Goal: Task Accomplishment & Management: Complete application form

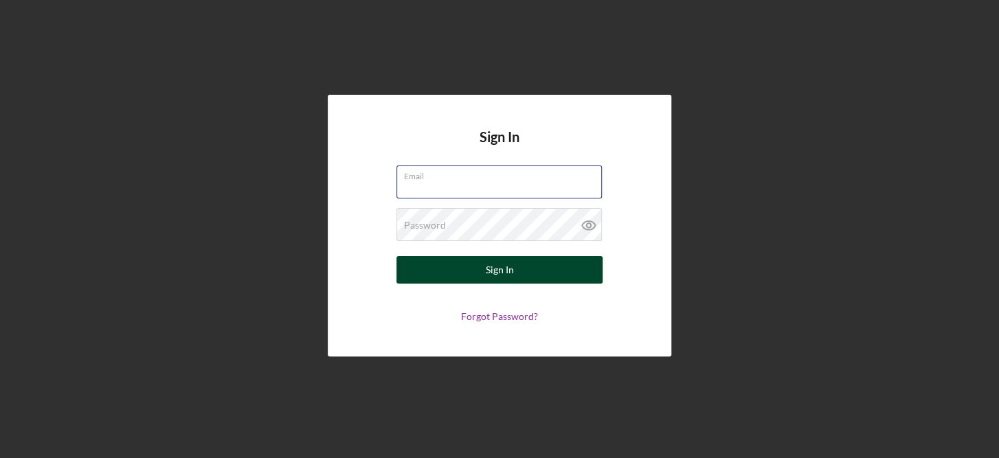
type input "[EMAIL_ADDRESS][DOMAIN_NAME]"
click at [523, 278] on button "Sign In" at bounding box center [499, 269] width 206 height 27
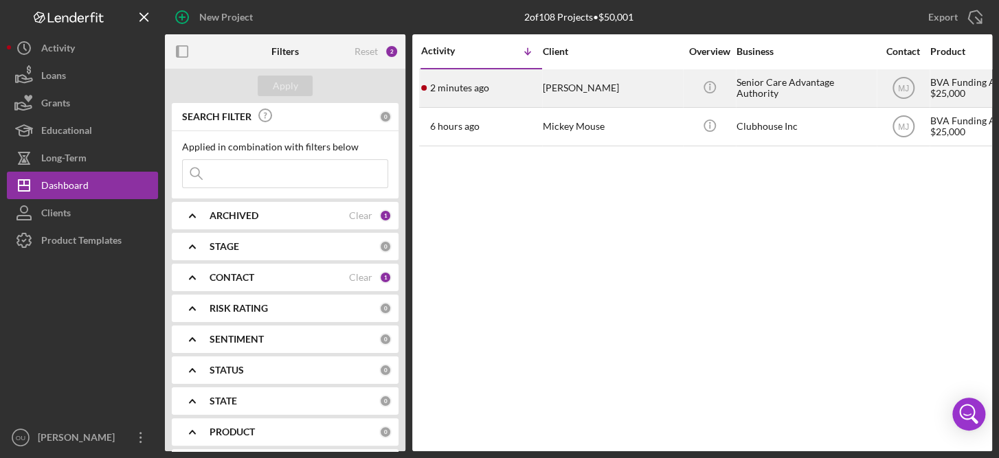
click at [579, 82] on div "[PERSON_NAME]" at bounding box center [611, 88] width 137 height 36
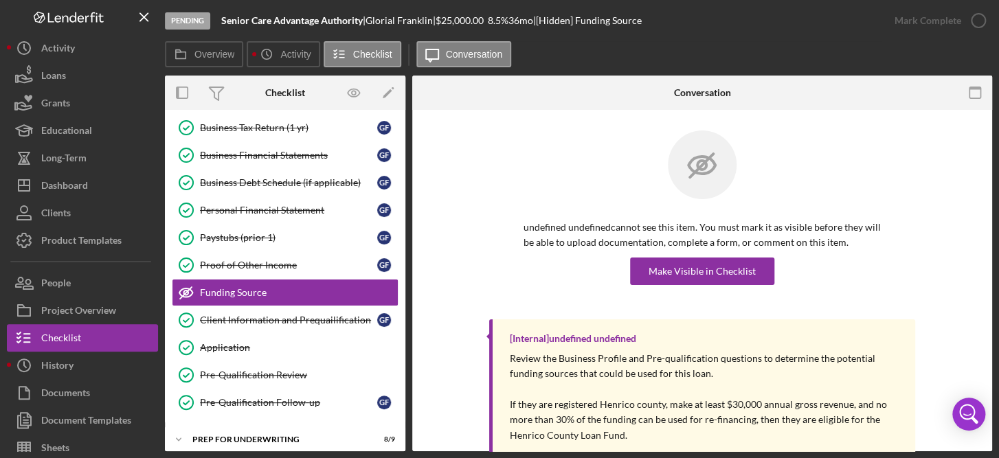
scroll to position [157, 0]
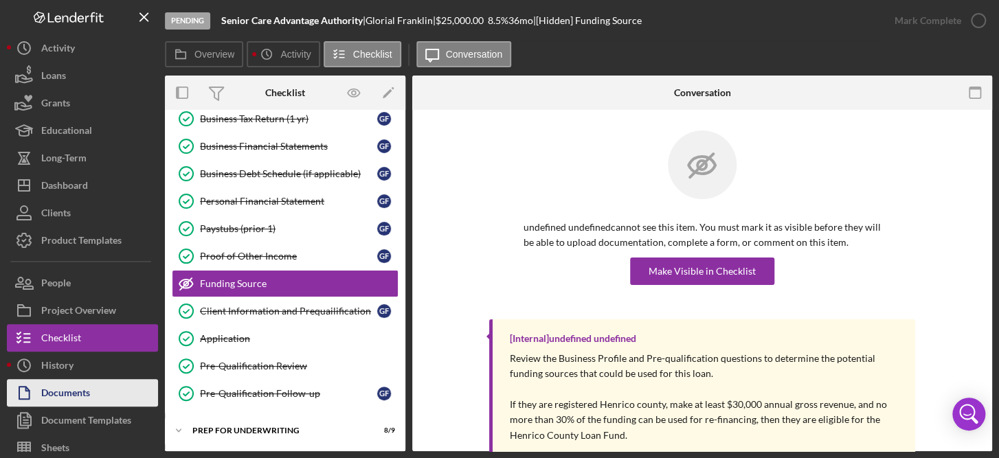
click at [78, 398] on div "Documents" at bounding box center [65, 394] width 49 height 31
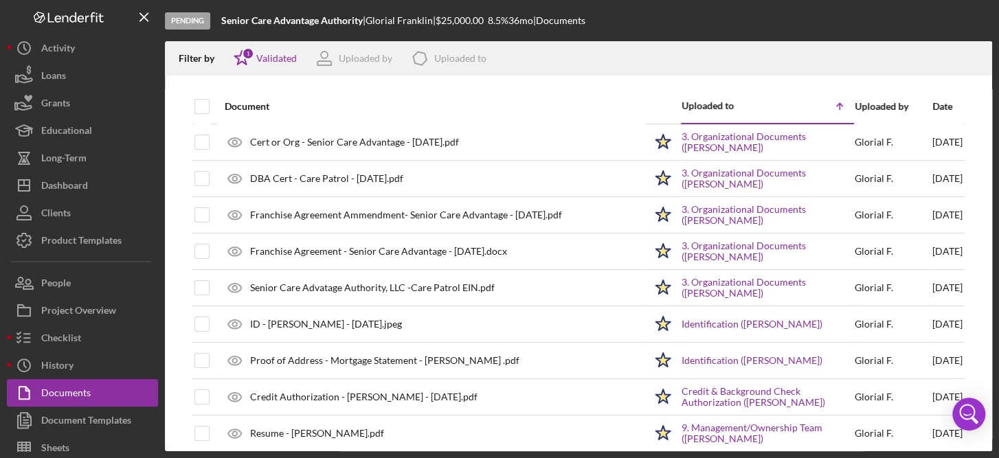
click at [932, 105] on div "Date" at bounding box center [947, 106] width 30 height 11
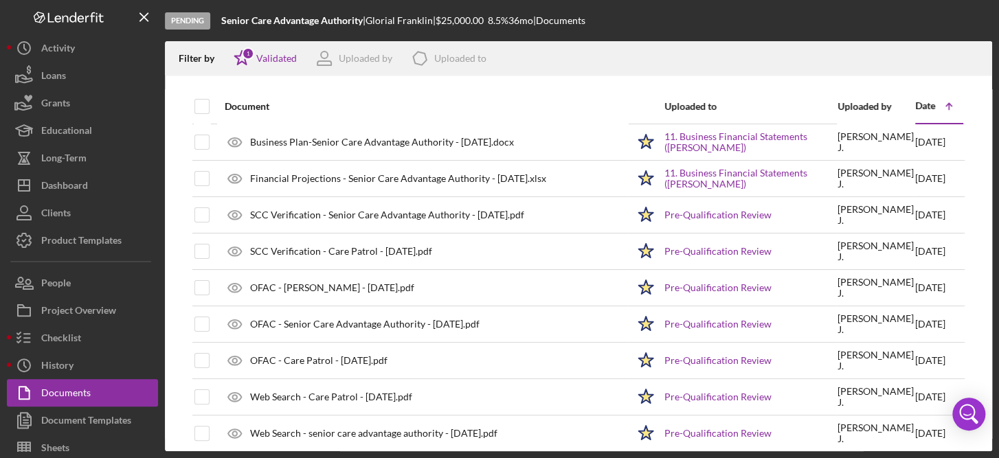
click at [925, 105] on div "Date" at bounding box center [925, 105] width 20 height 11
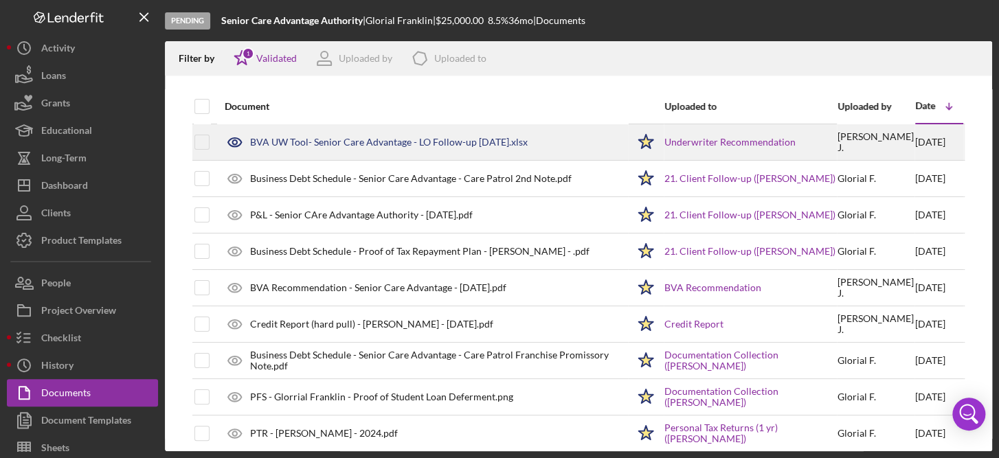
click at [387, 147] on div "BVA UW Tool- Senior Care Advantage - LO Follow-up 9.02.2025.xlsx" at bounding box center [422, 142] width 409 height 34
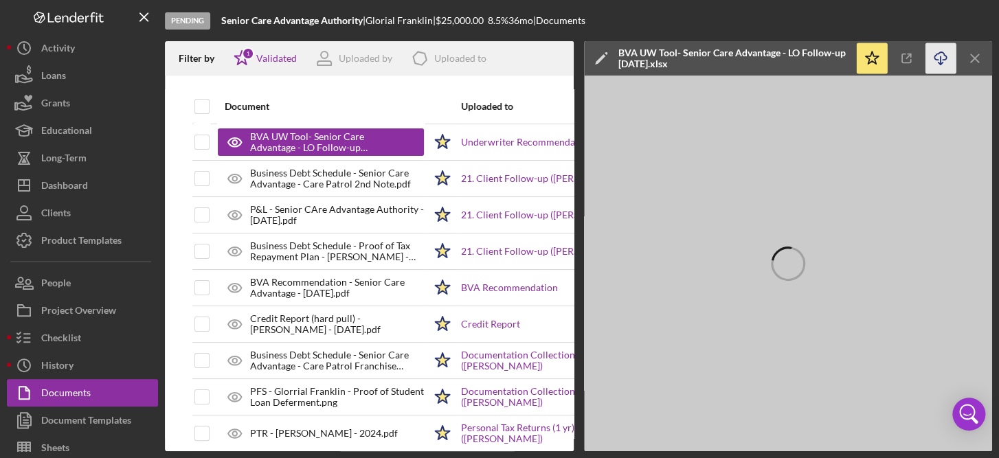
click at [940, 62] on line "button" at bounding box center [940, 60] width 0 height 8
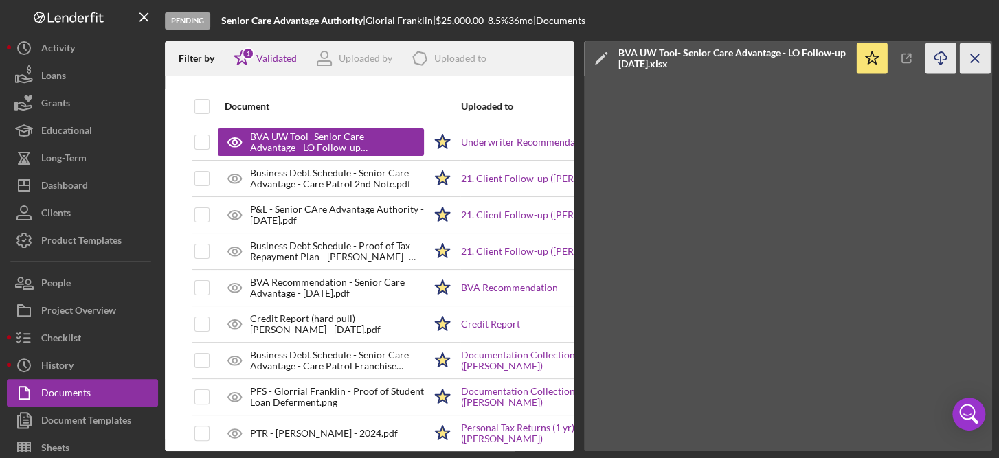
click at [987, 57] on icon "Icon/Menu Close" at bounding box center [975, 58] width 31 height 31
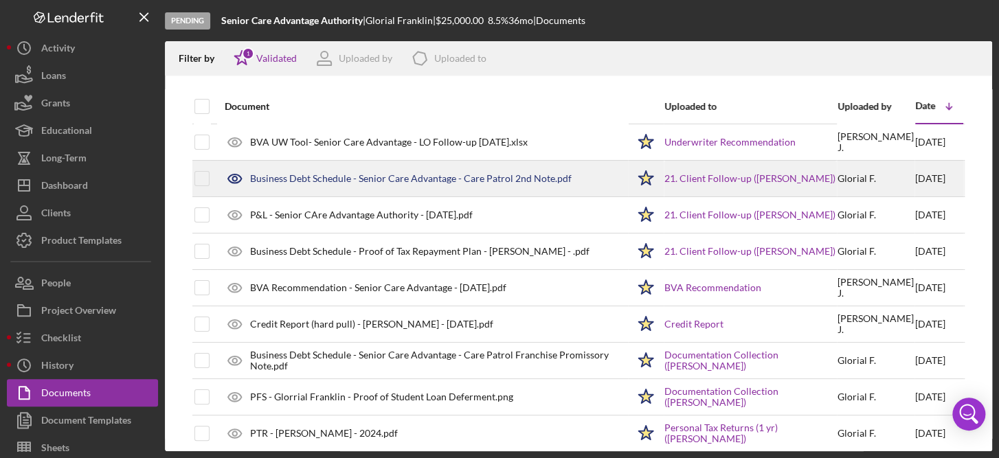
click at [398, 182] on div "Business Debt Schedule - Senior Care Advantage - Care Patrol 2nd Note.pdf" at bounding box center [410, 178] width 321 height 11
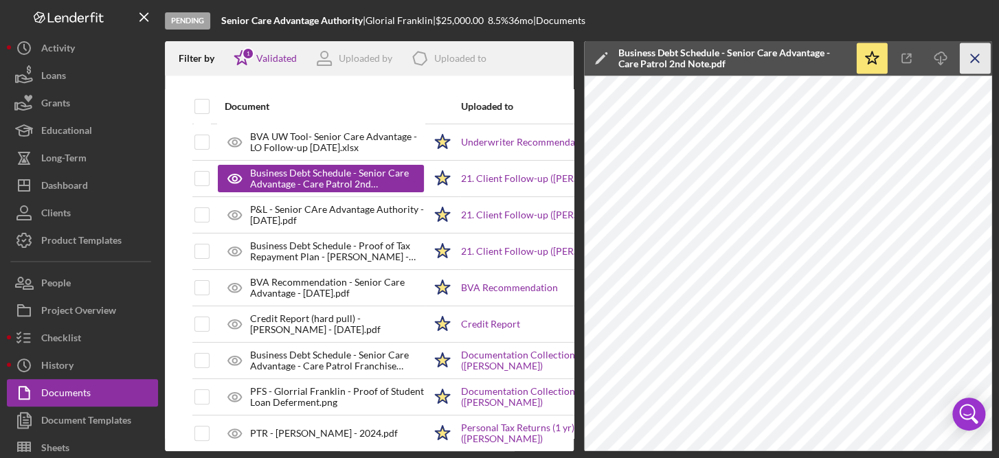
click at [973, 51] on icon "Icon/Menu Close" at bounding box center [975, 58] width 31 height 31
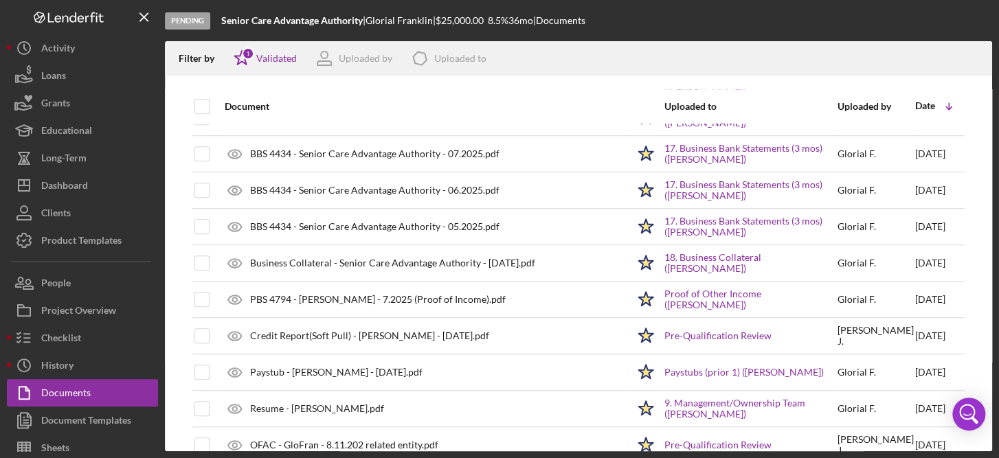
scroll to position [459, 0]
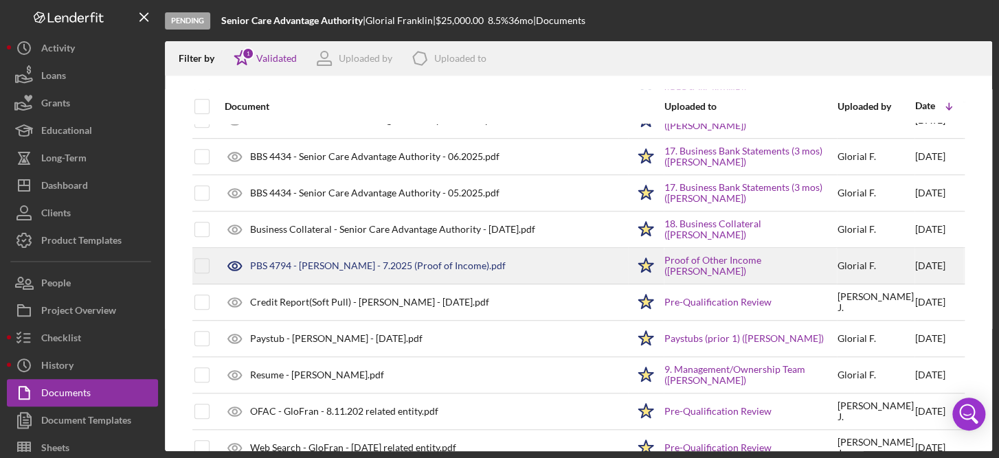
click at [436, 271] on div "PBS 4794 - [PERSON_NAME] - 7.2025 (Proof of Income).pdf" at bounding box center [422, 266] width 409 height 34
click at [629, 271] on icon "Icon/Star" at bounding box center [646, 266] width 34 height 34
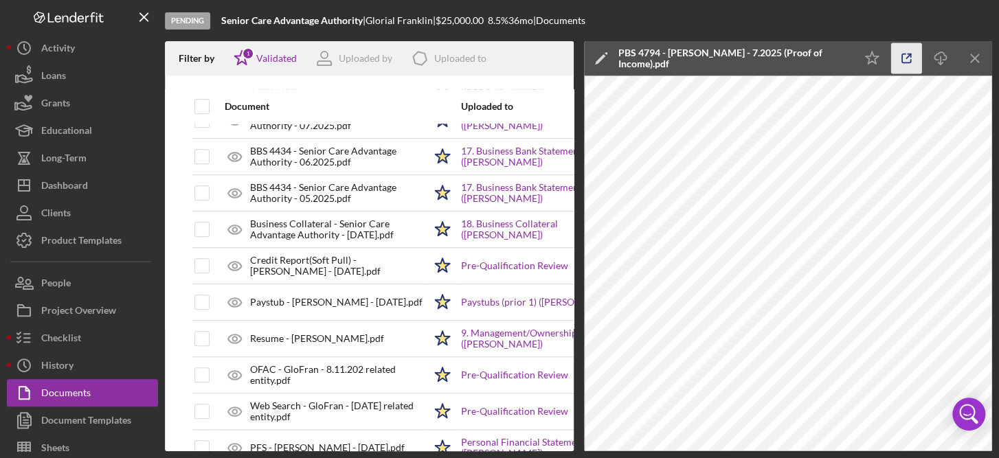
click at [905, 53] on icon "button" at bounding box center [906, 58] width 31 height 31
click at [974, 56] on icon "Icon/Menu Close" at bounding box center [975, 58] width 31 height 31
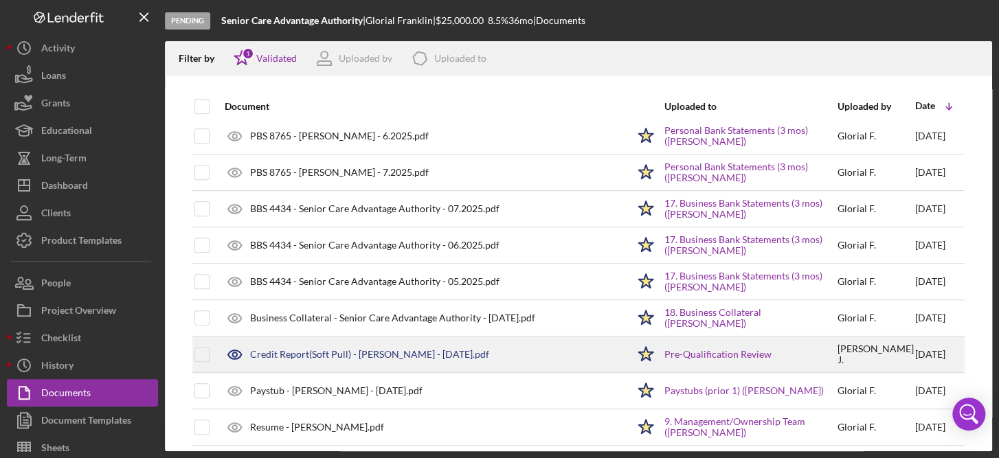
scroll to position [370, 0]
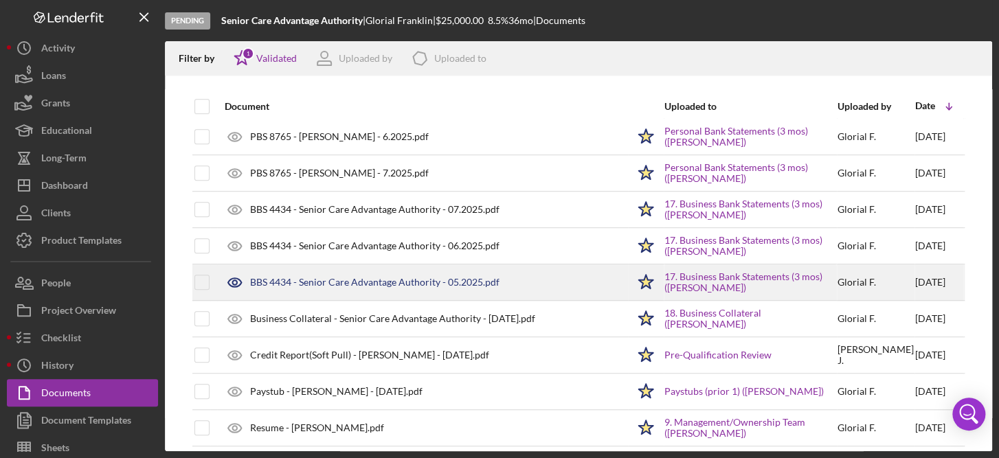
click at [431, 285] on div "BBS 4434 - Senior Care Advantage Authority - 05.2025.pdf" at bounding box center [422, 282] width 409 height 34
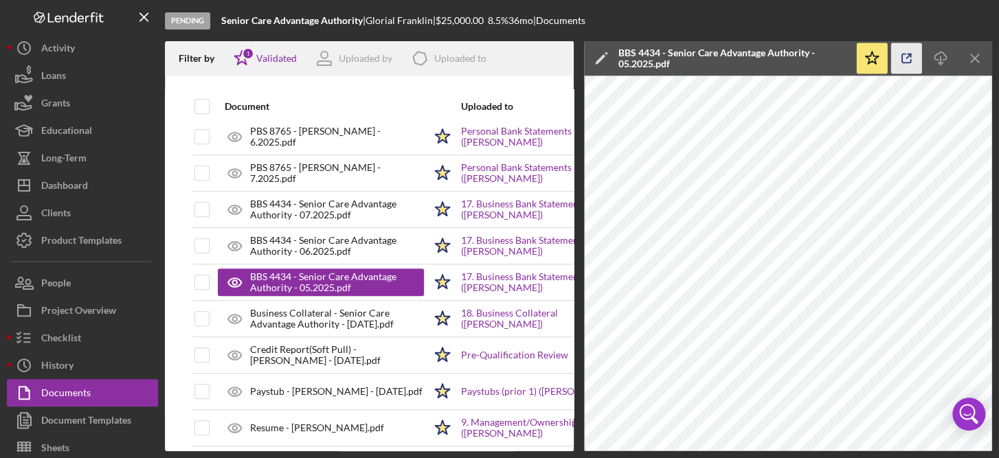
click at [902, 62] on icon "button" at bounding box center [906, 58] width 9 height 9
click at [978, 58] on icon "Icon/Menu Close" at bounding box center [975, 58] width 31 height 31
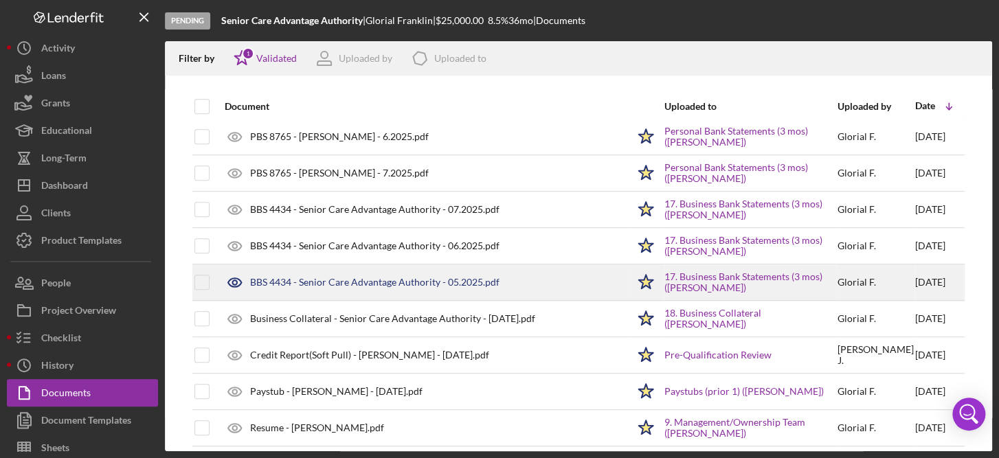
scroll to position [0, 0]
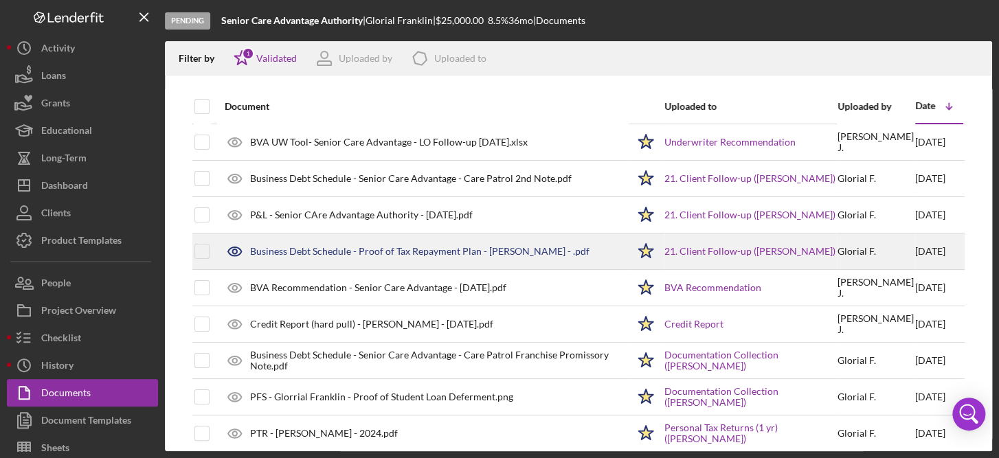
click at [488, 256] on div "Business Debt Schedule - Proof of Tax Repayment Plan - Glorial Franklin - .pdf" at bounding box center [419, 251] width 339 height 11
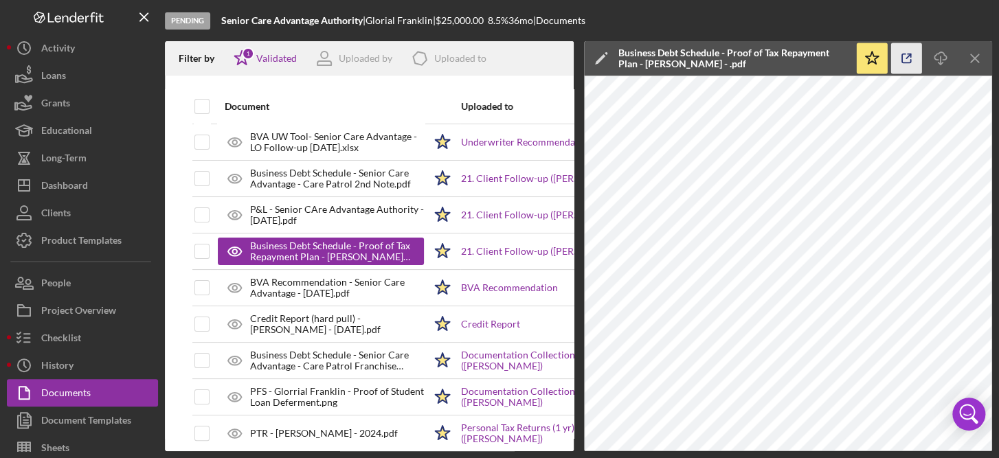
click at [903, 63] on icon "button" at bounding box center [906, 58] width 31 height 31
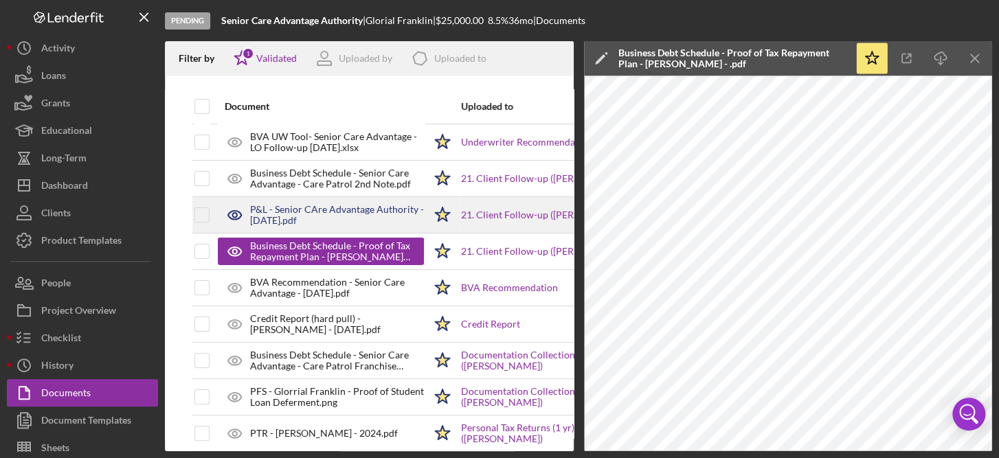
click at [286, 216] on div "P&L - Senior CAre Advantage Authority - 08.27.2025.pdf" at bounding box center [337, 215] width 174 height 22
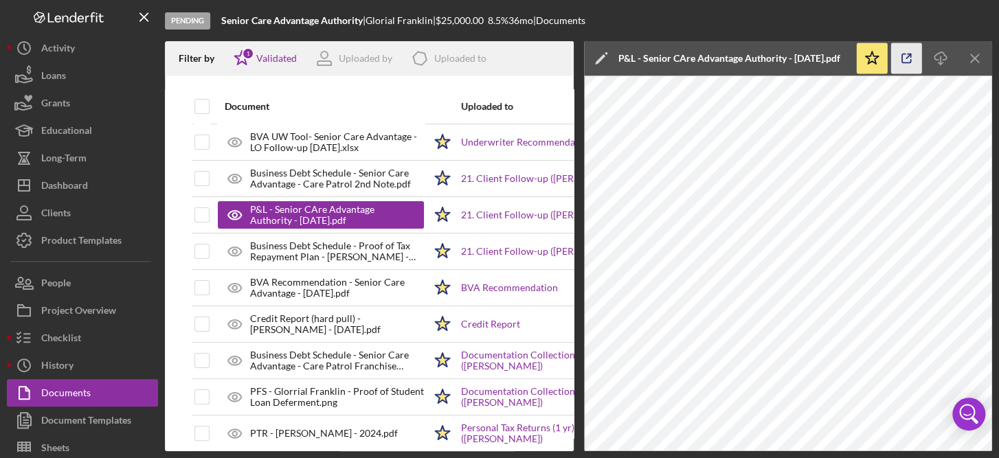
click at [919, 58] on icon "button" at bounding box center [906, 58] width 31 height 31
click at [969, 49] on icon "Icon/Menu Close" at bounding box center [975, 58] width 31 height 31
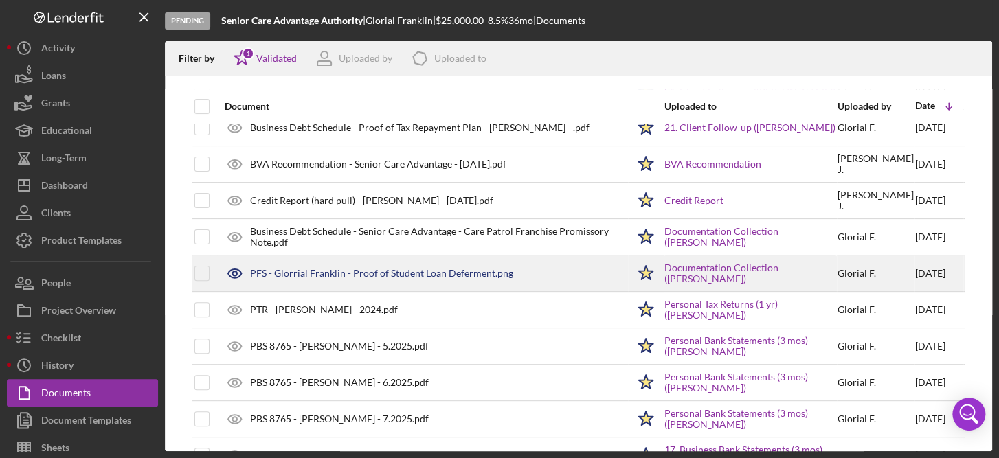
scroll to position [124, 0]
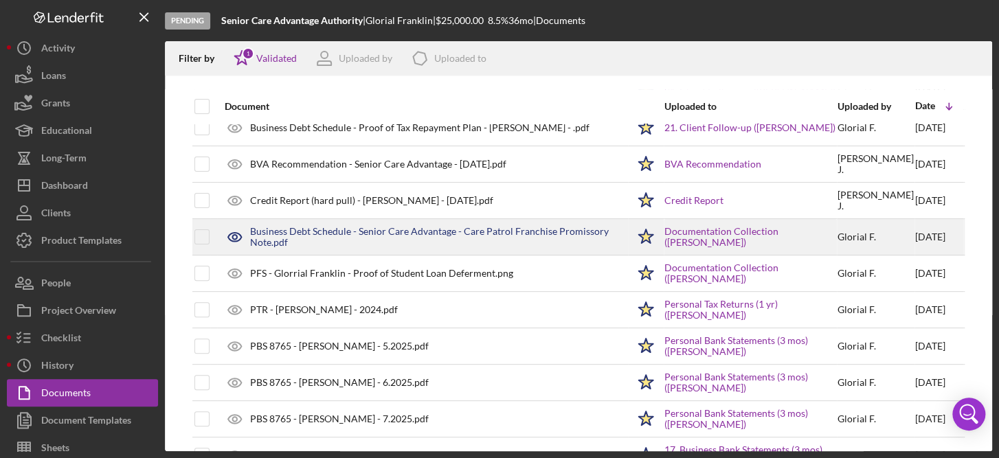
click at [503, 227] on div "Business Debt Schedule - Senior Care Advantage - Care Patrol Franchise Promisso…" at bounding box center [438, 237] width 377 height 22
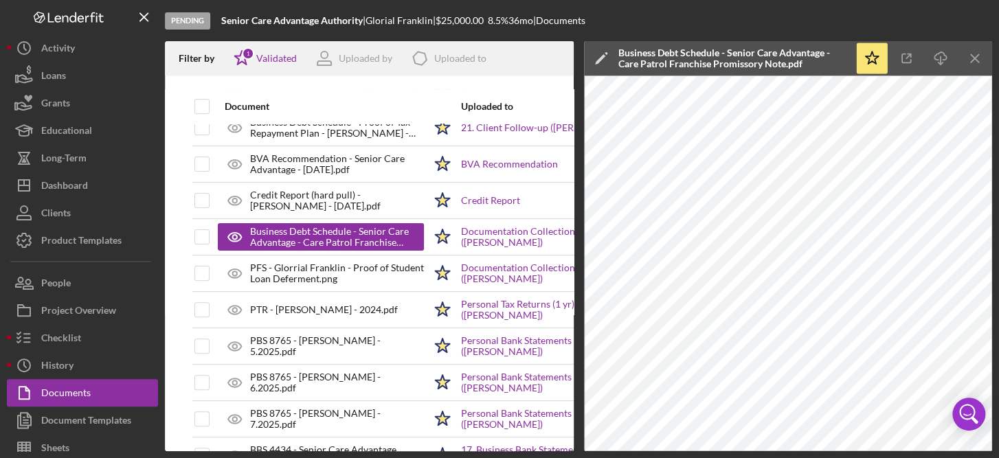
click at [765, 65] on div "Business Debt Schedule - Senior Care Advantage - Care Patrol Franchise Promisso…" at bounding box center [733, 58] width 230 height 22
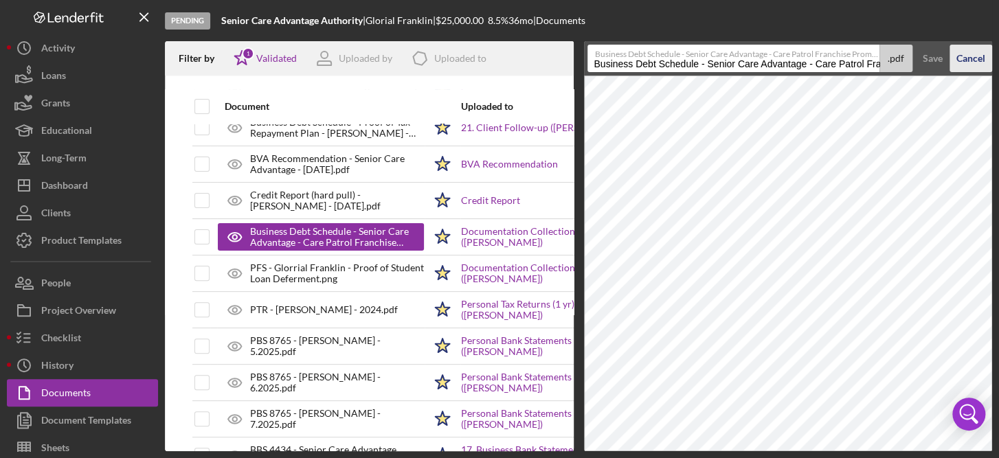
click at [959, 61] on div "Cancel" at bounding box center [970, 58] width 29 height 27
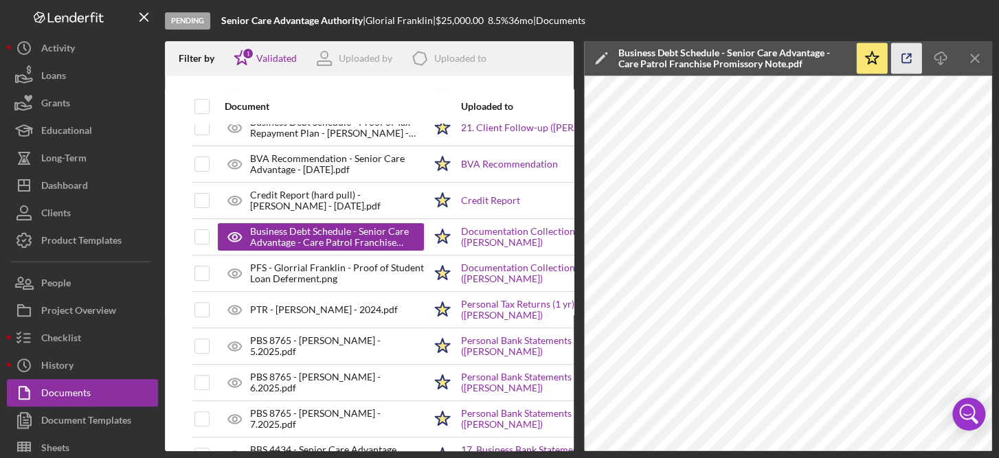
click at [902, 55] on icon "button" at bounding box center [906, 58] width 9 height 9
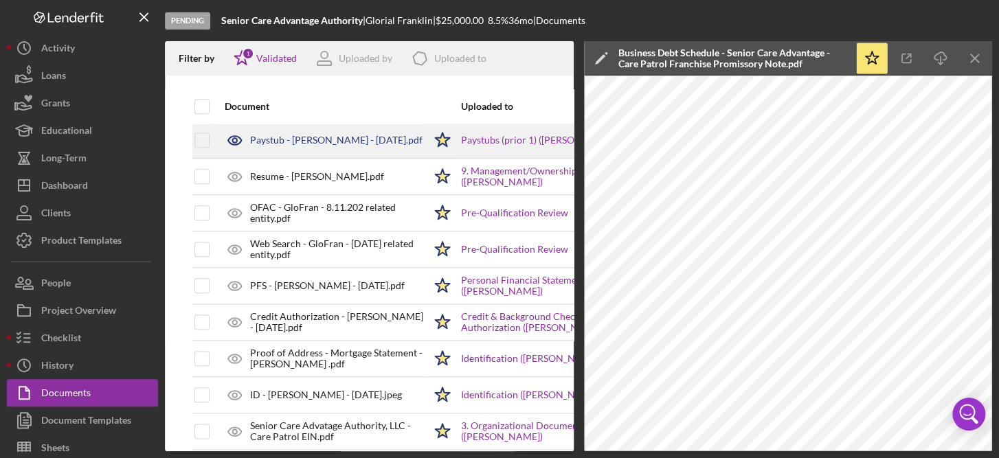
scroll to position [623, 0]
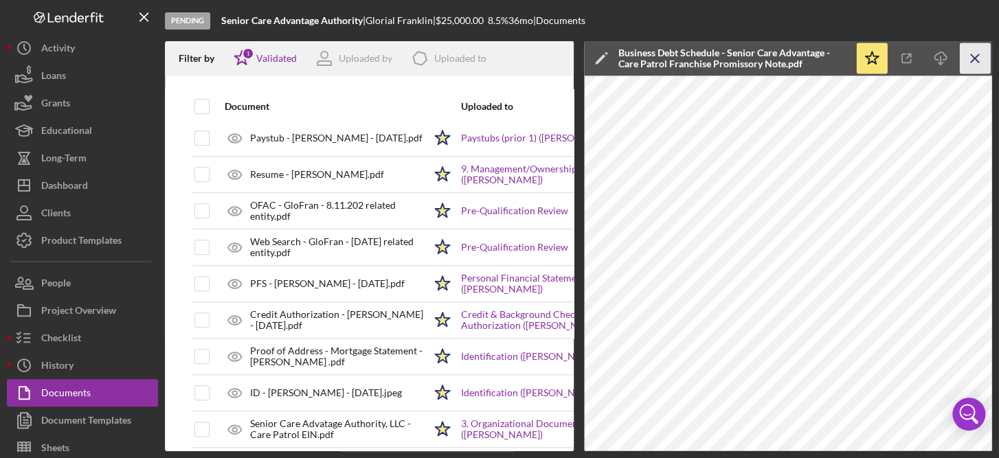
click at [974, 56] on icon "Icon/Menu Close" at bounding box center [975, 58] width 31 height 31
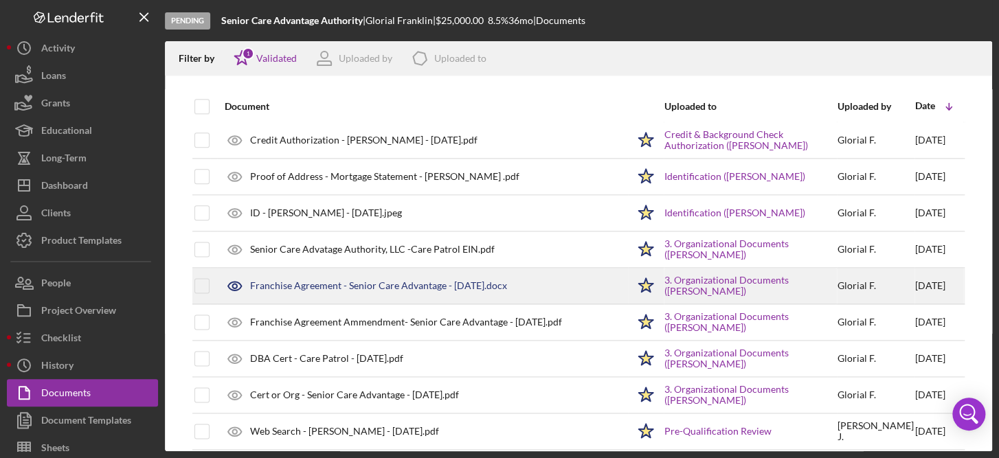
scroll to position [835, 0]
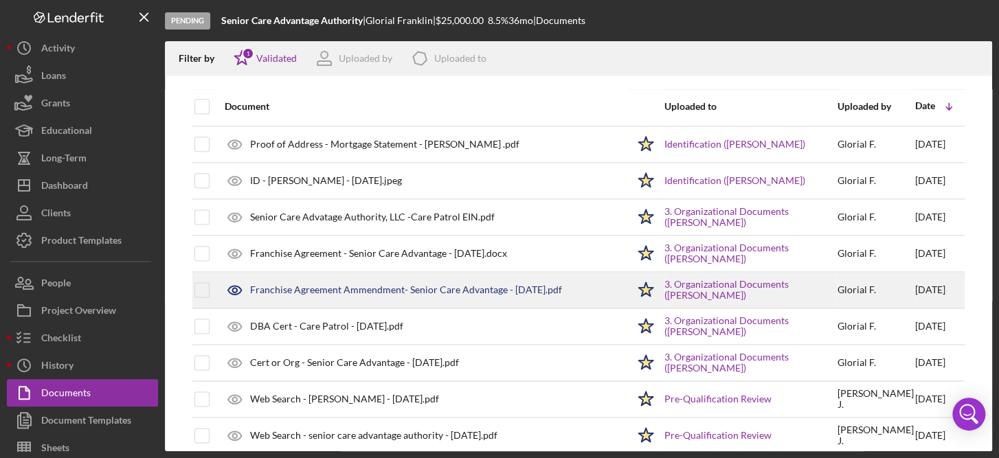
click at [416, 286] on div "Franchise Agreement Ammendment- Senior Care Advantage - 3.28.2024.pdf" at bounding box center [406, 289] width 312 height 11
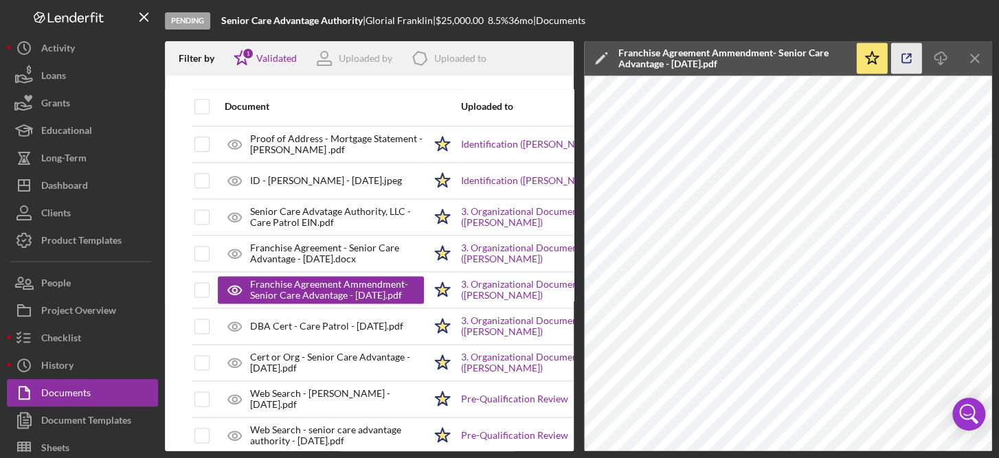
click at [903, 58] on icon "button" at bounding box center [906, 58] width 31 height 31
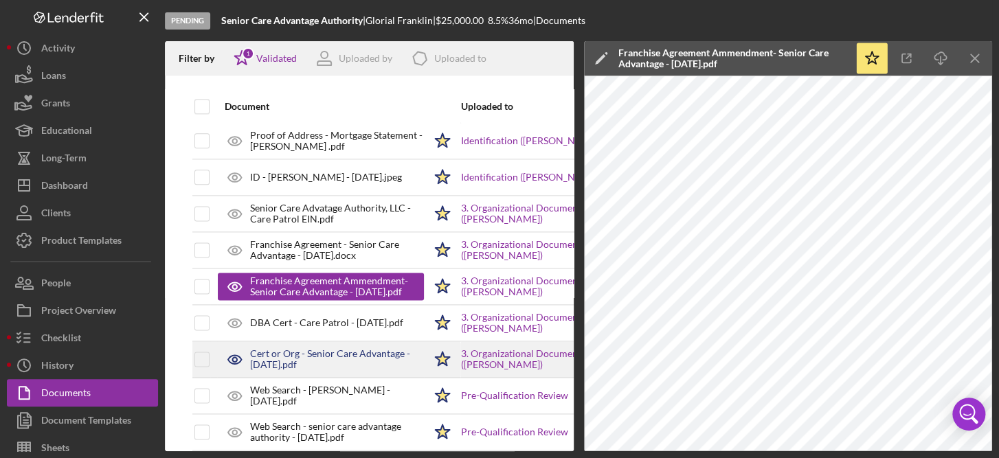
scroll to position [839, 0]
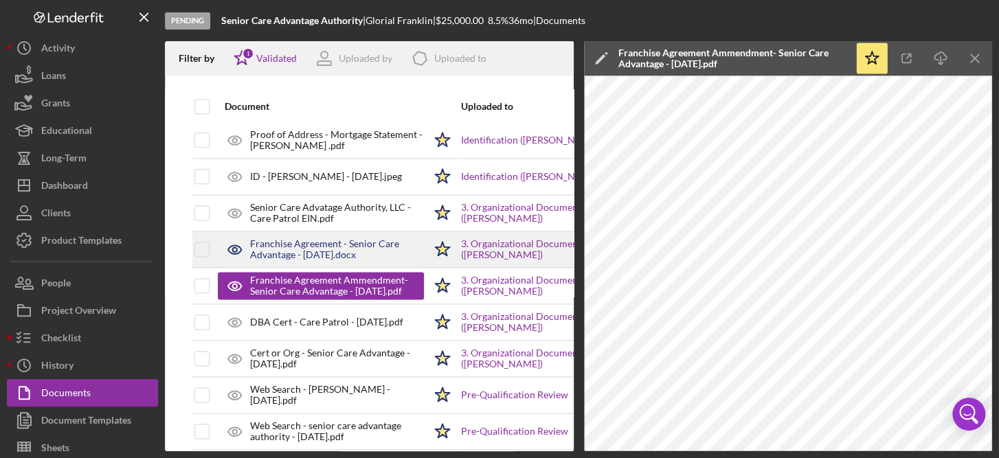
click at [313, 245] on div "Franchise Agreement - Senior Care Advantage - 3.28.2024.docx" at bounding box center [337, 249] width 174 height 22
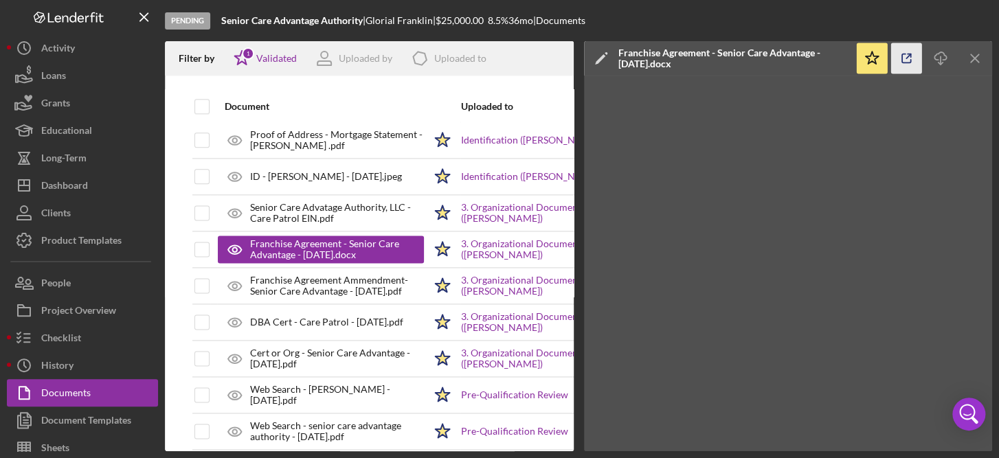
click at [913, 57] on icon "button" at bounding box center [906, 58] width 31 height 31
click at [986, 54] on icon "Icon/Menu Close" at bounding box center [975, 58] width 31 height 31
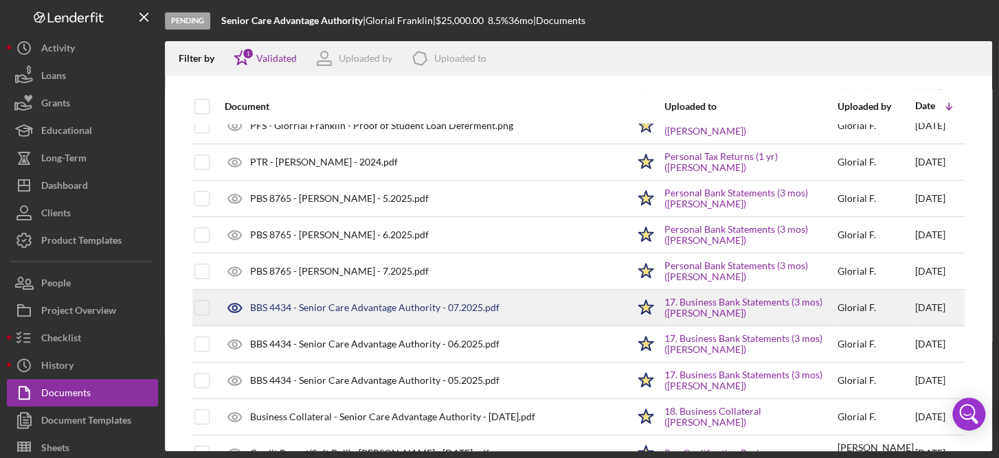
scroll to position [272, 0]
click at [447, 303] on div "BBS 4434 - Senior Care Advantage Authority - 07.2025.pdf" at bounding box center [374, 307] width 249 height 11
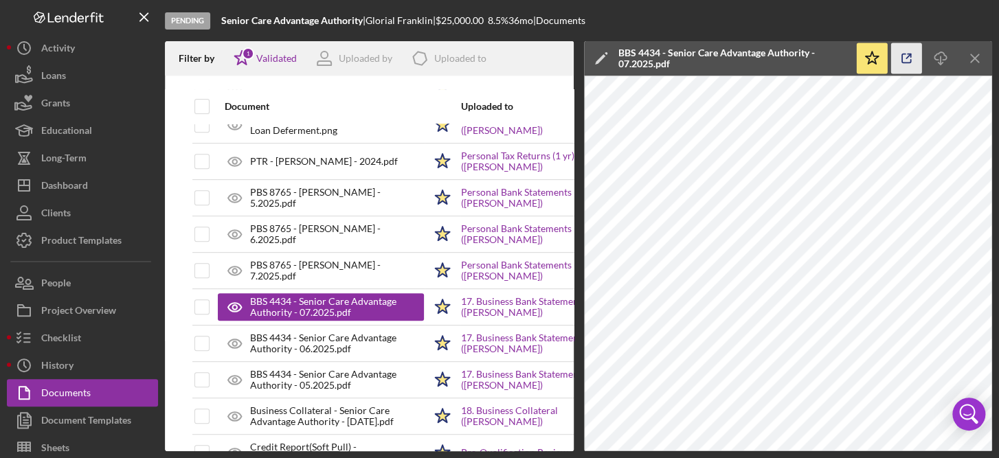
click at [902, 58] on icon "button" at bounding box center [906, 58] width 9 height 9
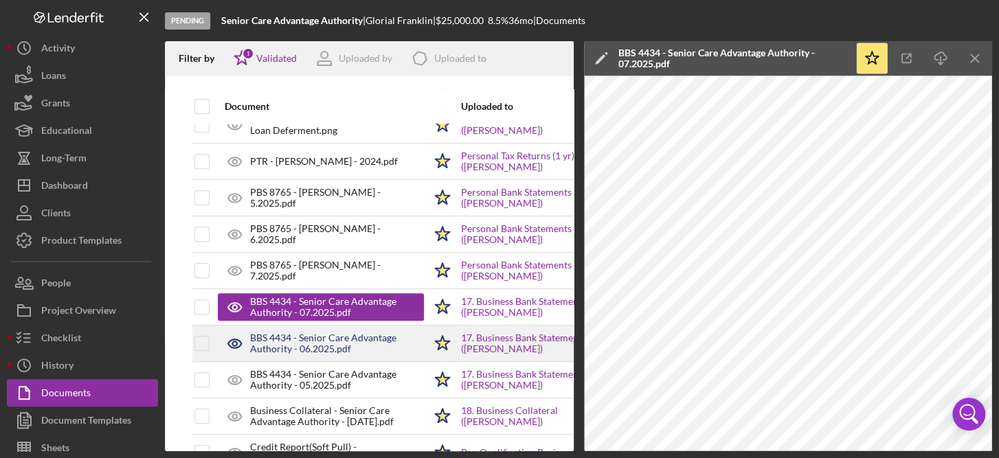
click at [310, 346] on div "BBS 4434 - Senior Care Advantage Authority - 06.2025.pdf" at bounding box center [337, 343] width 174 height 22
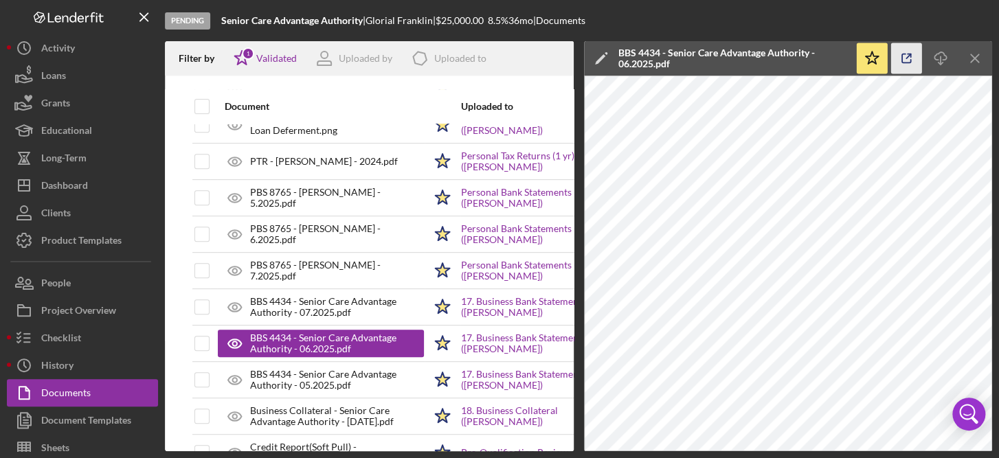
click at [902, 55] on icon "button" at bounding box center [906, 58] width 9 height 9
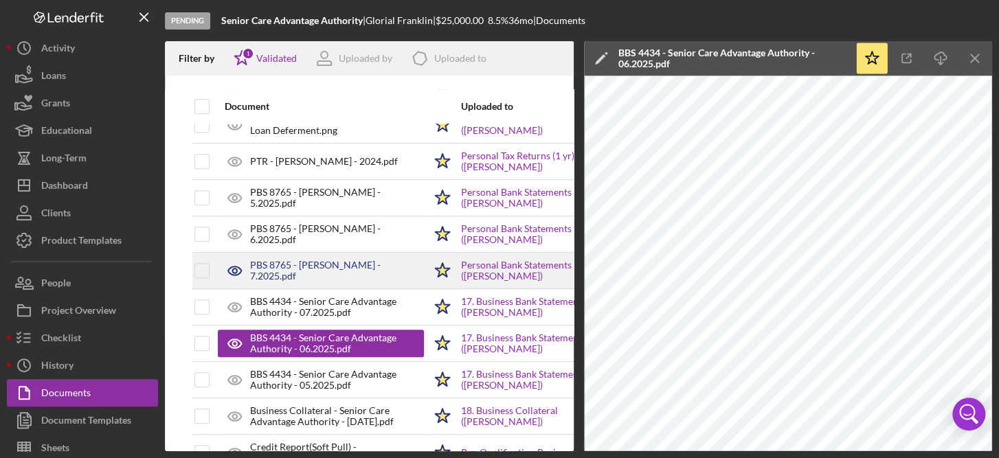
click at [358, 274] on div "PBS 8765 - Glorial Franklin - 7.2025.pdf" at bounding box center [337, 271] width 174 height 22
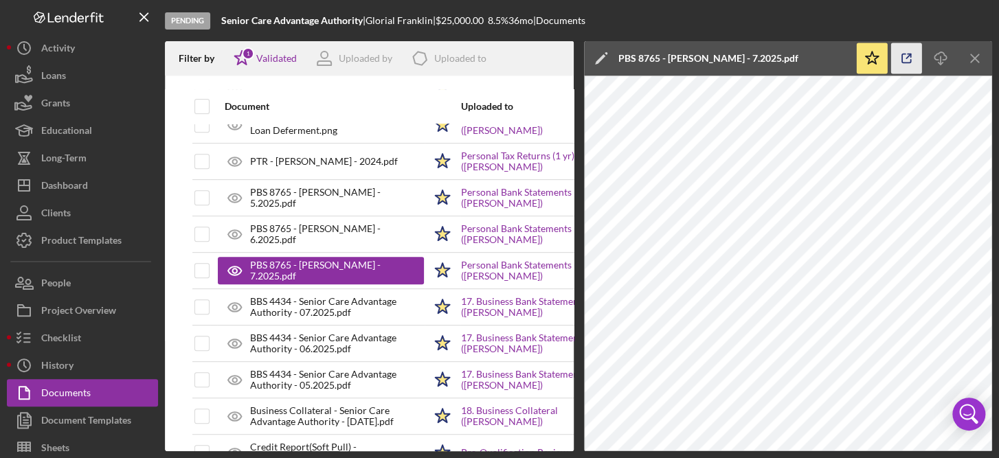
click at [905, 61] on icon "button" at bounding box center [906, 58] width 31 height 31
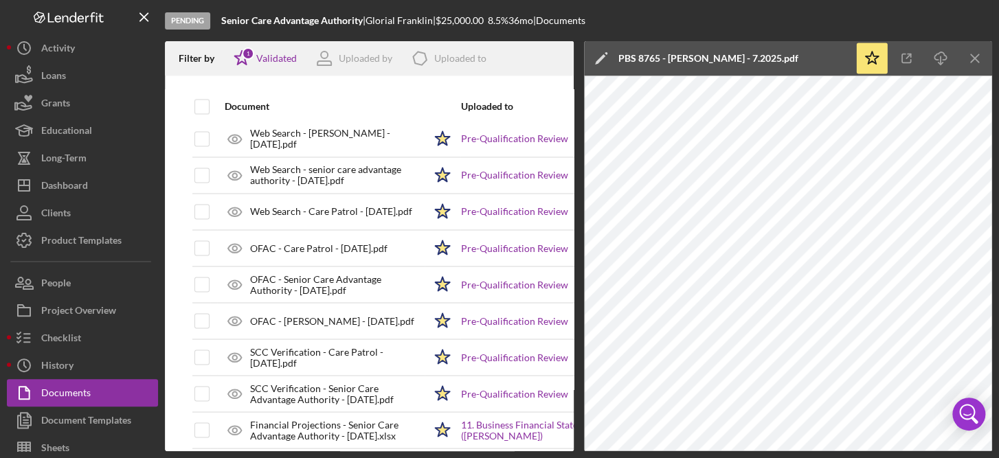
scroll to position [1145, 0]
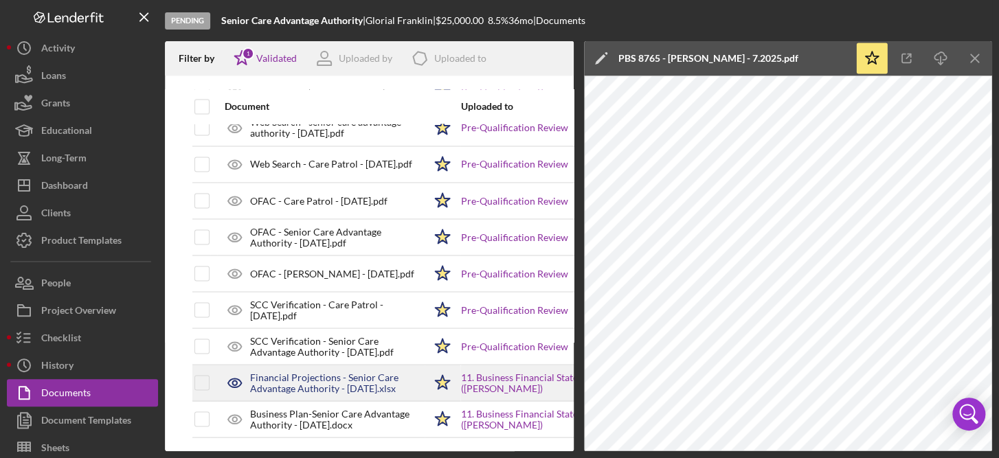
click at [337, 372] on div "Financial Projections - Senior Care Advantage Authority - 5.05.2025.xlsx" at bounding box center [337, 383] width 174 height 22
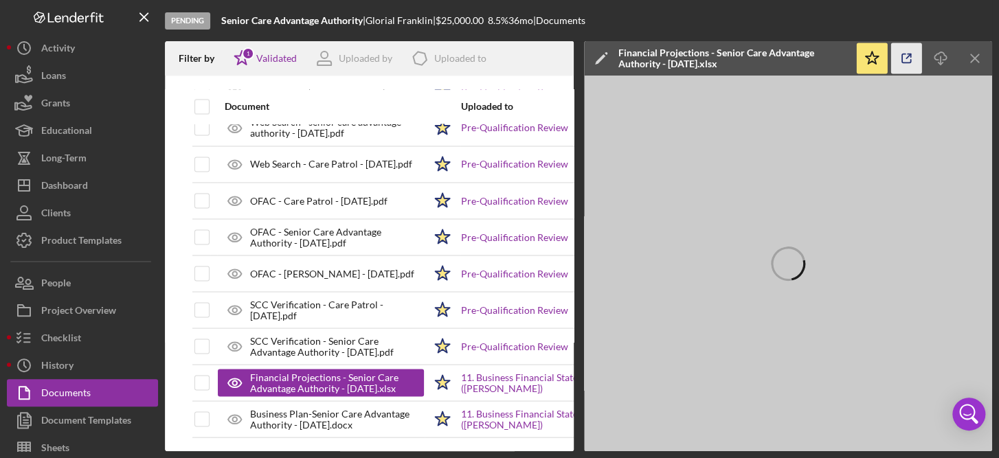
click at [902, 65] on icon "button" at bounding box center [906, 58] width 31 height 31
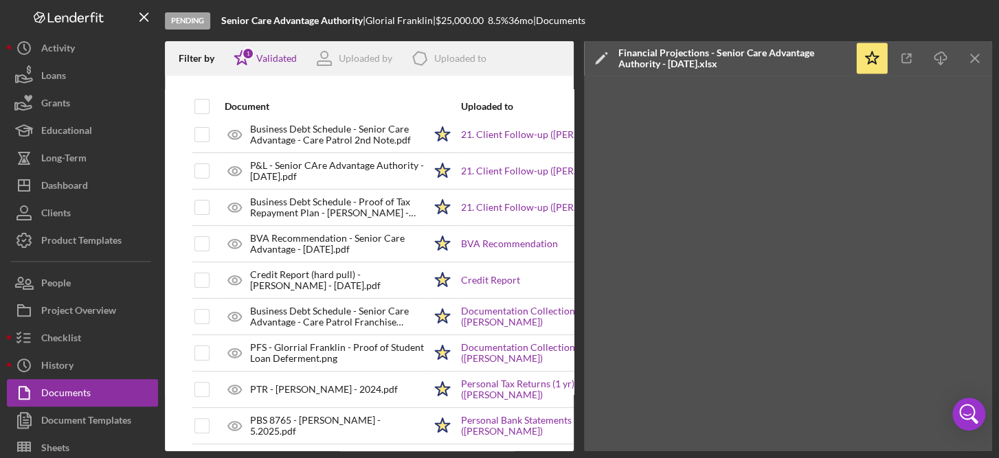
scroll to position [0, 0]
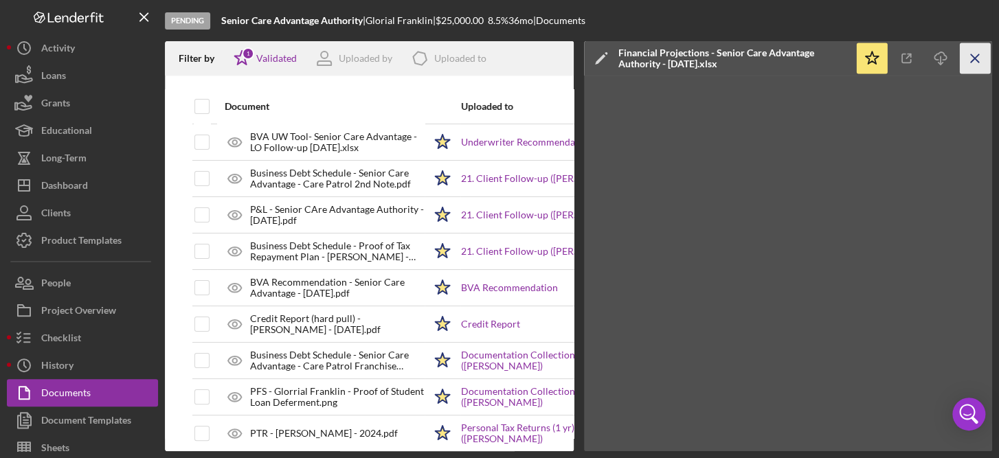
click at [983, 61] on icon "Icon/Menu Close" at bounding box center [975, 58] width 31 height 31
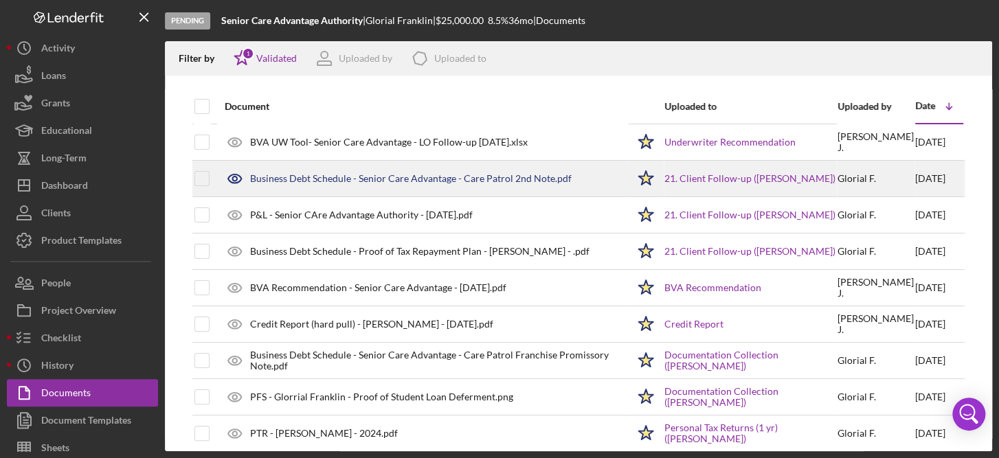
click at [536, 176] on div "Business Debt Schedule - Senior Care Advantage - Care Patrol 2nd Note.pdf" at bounding box center [410, 178] width 321 height 11
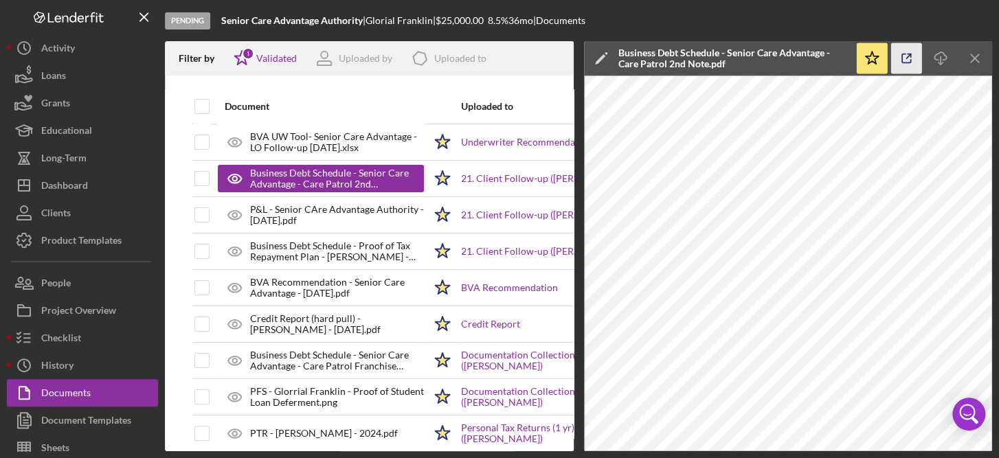
click at [908, 63] on icon "button" at bounding box center [906, 58] width 31 height 31
click at [971, 61] on line "button" at bounding box center [975, 58] width 8 height 8
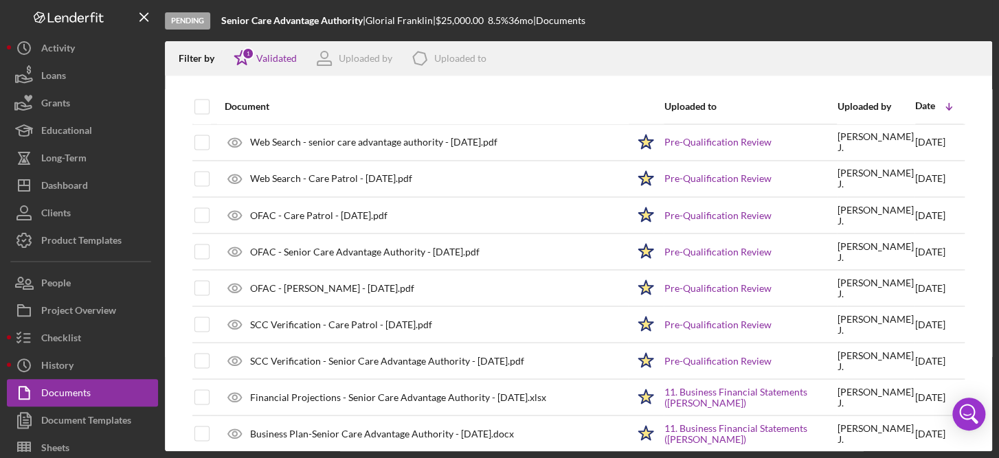
scroll to position [1137, 0]
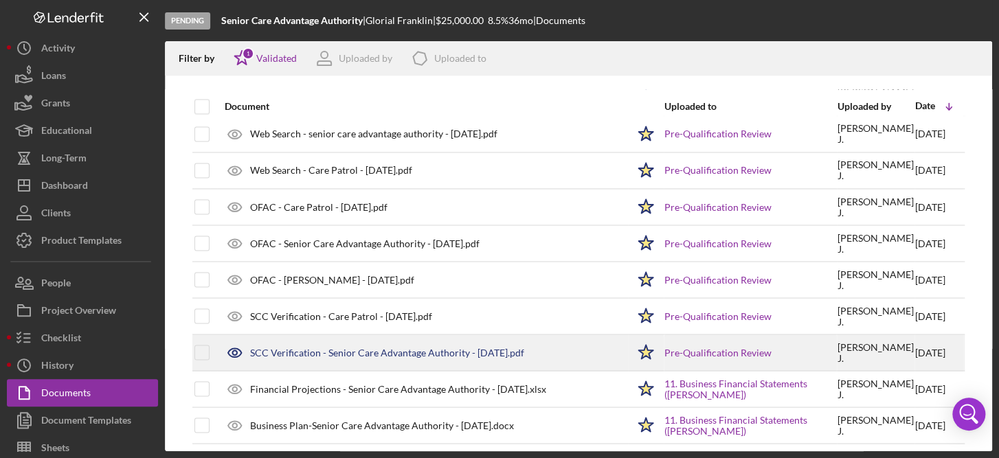
click at [399, 348] on div "SCC Verification - Senior Care Advantage Authority - 8.06.2025.pdf" at bounding box center [387, 352] width 274 height 11
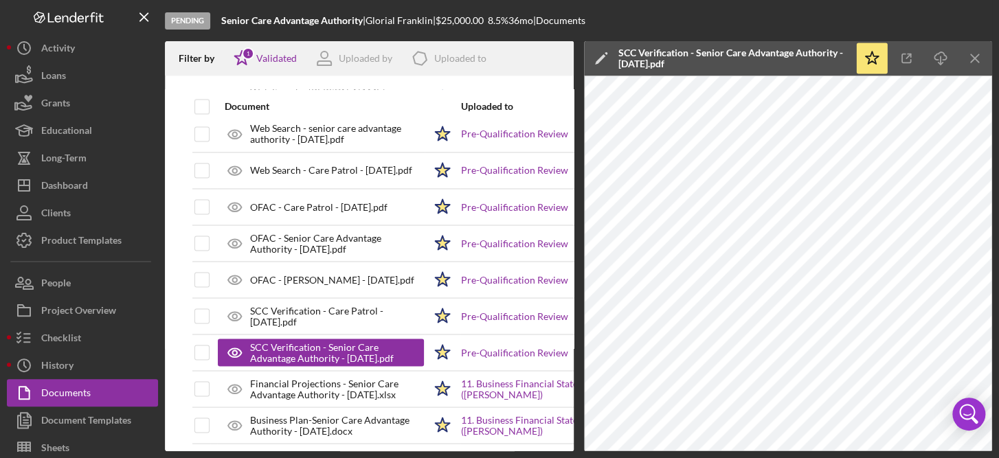
scroll to position [1145, 0]
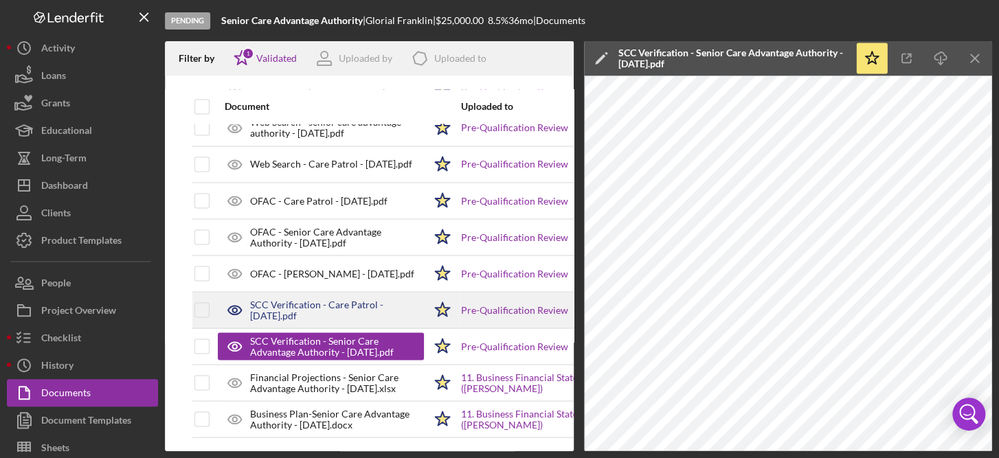
click at [339, 299] on div "SCC Verification - Care Patrol - 8.06.2025.pdf" at bounding box center [337, 310] width 174 height 22
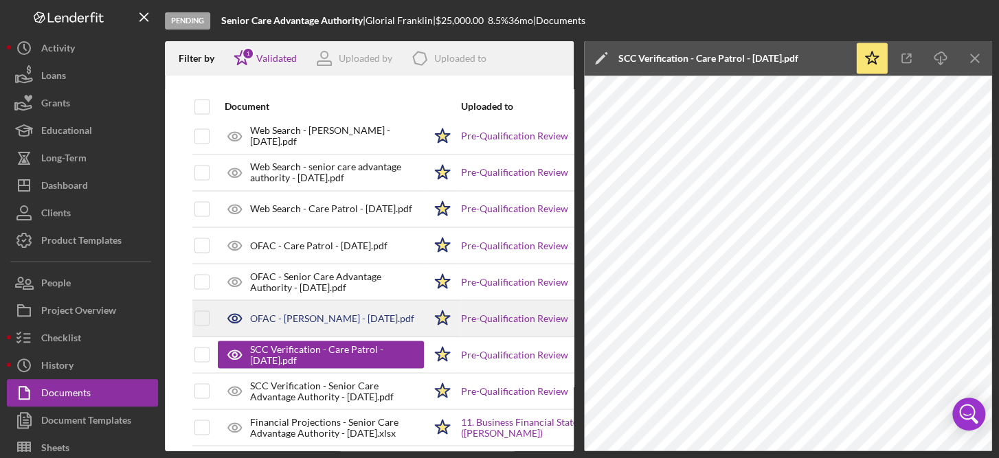
scroll to position [1045, 0]
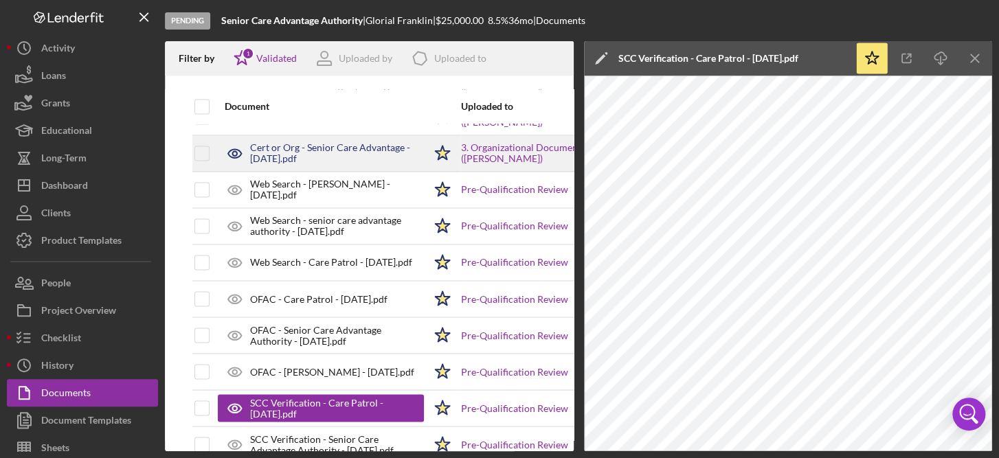
click at [352, 142] on div "Cert or Org - Senior Care Advantage - 5.02.2024.pdf" at bounding box center [337, 153] width 174 height 22
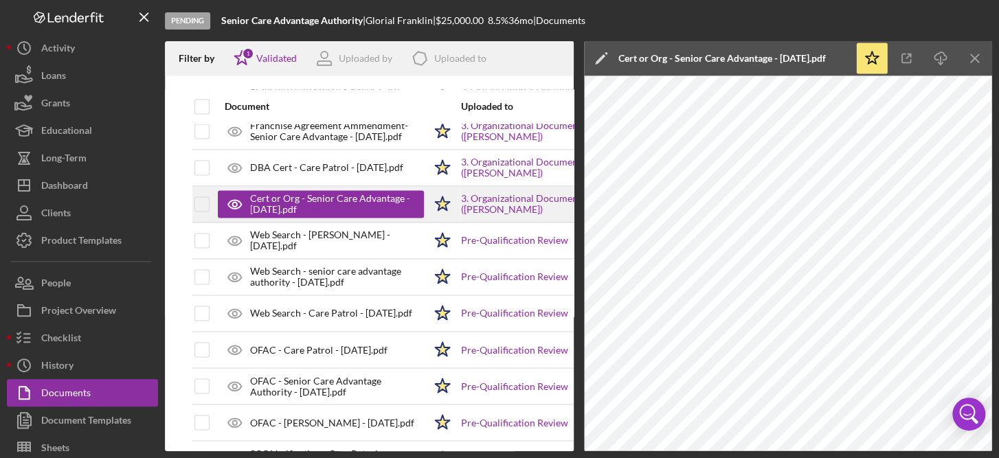
scroll to position [993, 0]
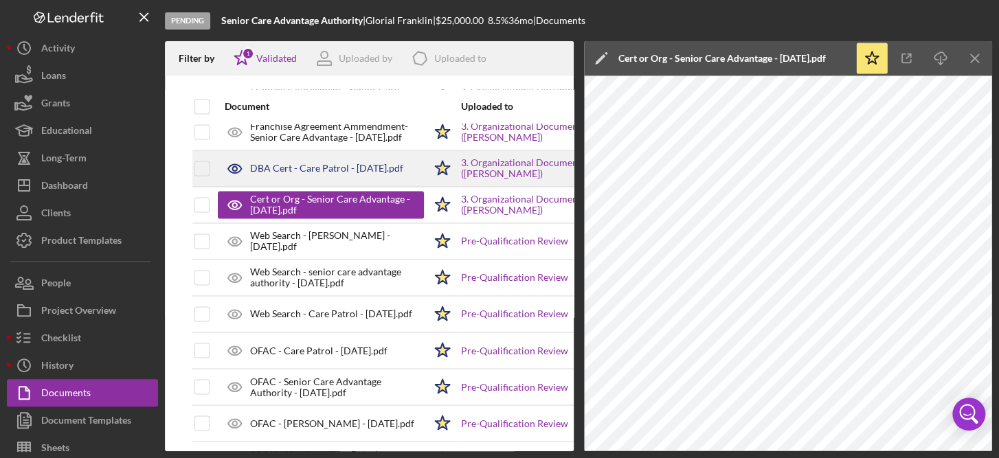
click at [349, 166] on div "DBA Cert - Care Patrol - 5.01.2024.pdf" at bounding box center [326, 168] width 153 height 11
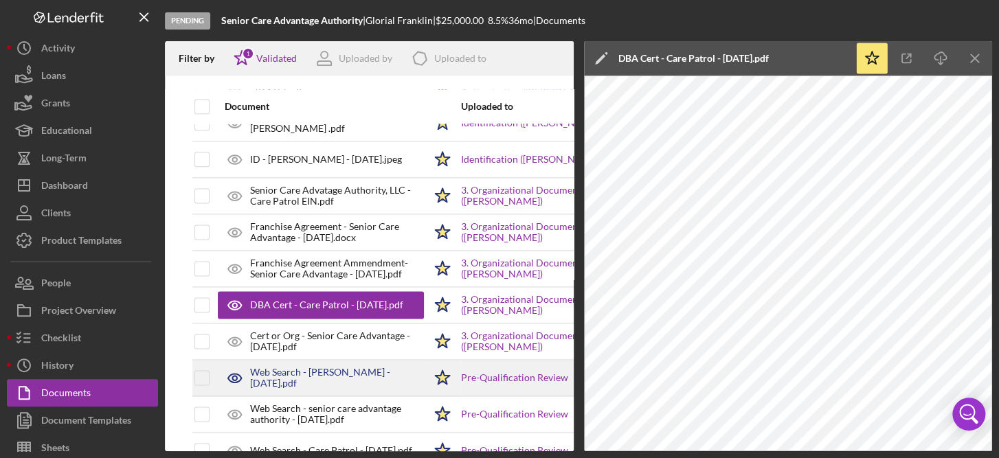
scroll to position [855, 0]
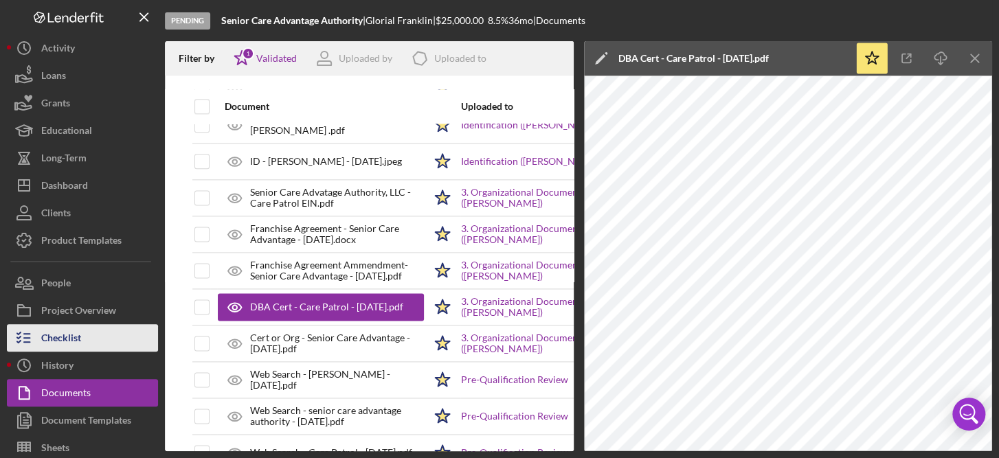
click at [62, 331] on div "Checklist" at bounding box center [61, 339] width 40 height 31
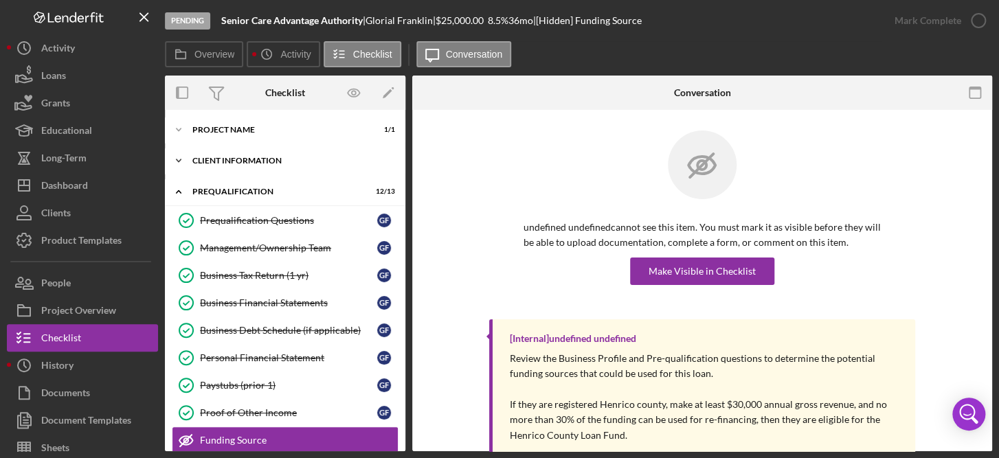
click at [184, 162] on icon "Icon/Expander" at bounding box center [178, 160] width 27 height 27
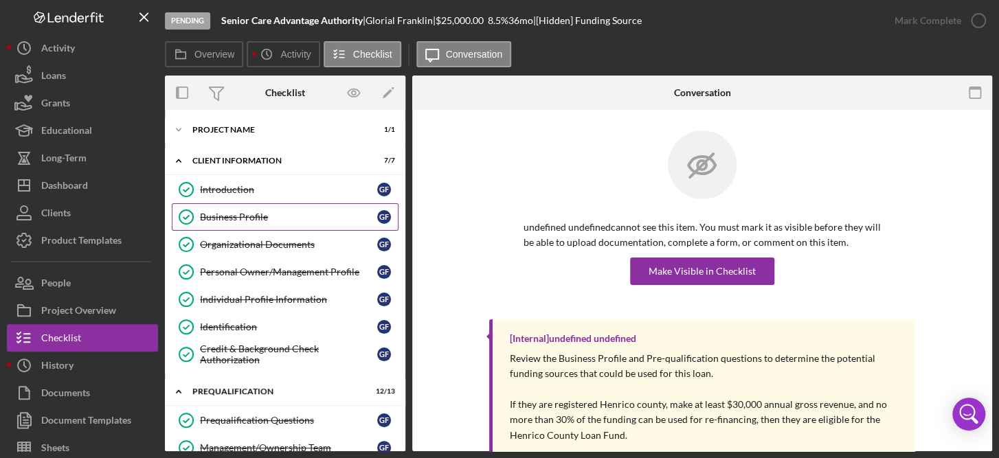
click at [234, 219] on div "Business Profile" at bounding box center [288, 217] width 177 height 11
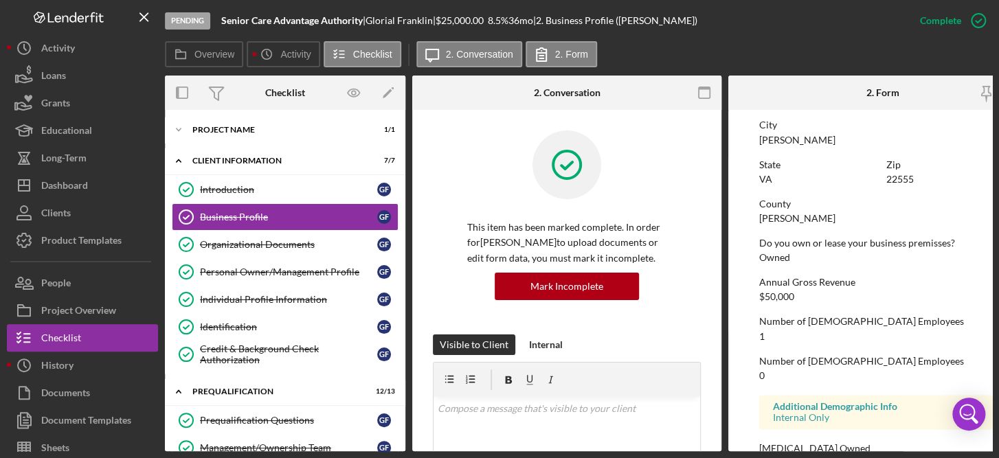
scroll to position [866, 0]
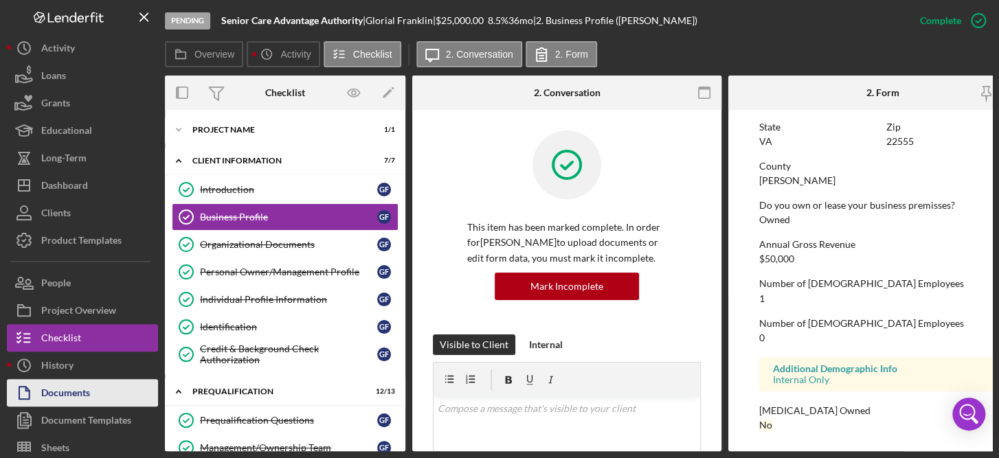
click at [106, 387] on button "Documents" at bounding box center [82, 392] width 151 height 27
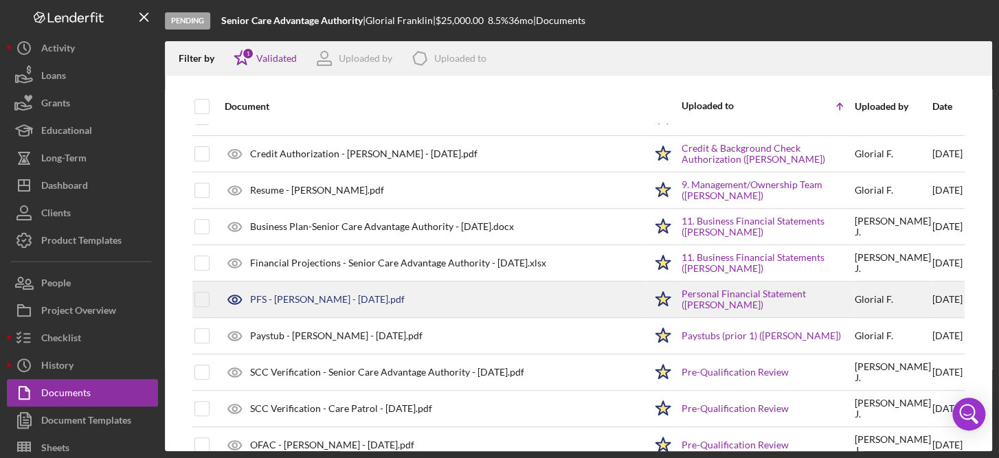
scroll to position [245, 0]
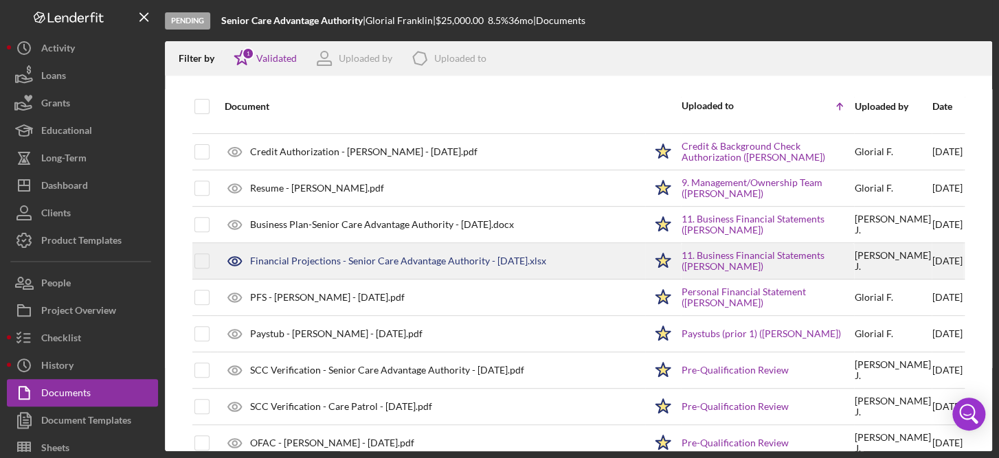
click at [504, 258] on div "Financial Projections - Senior Care Advantage Authority - 5.05.2025.xlsx" at bounding box center [398, 261] width 296 height 11
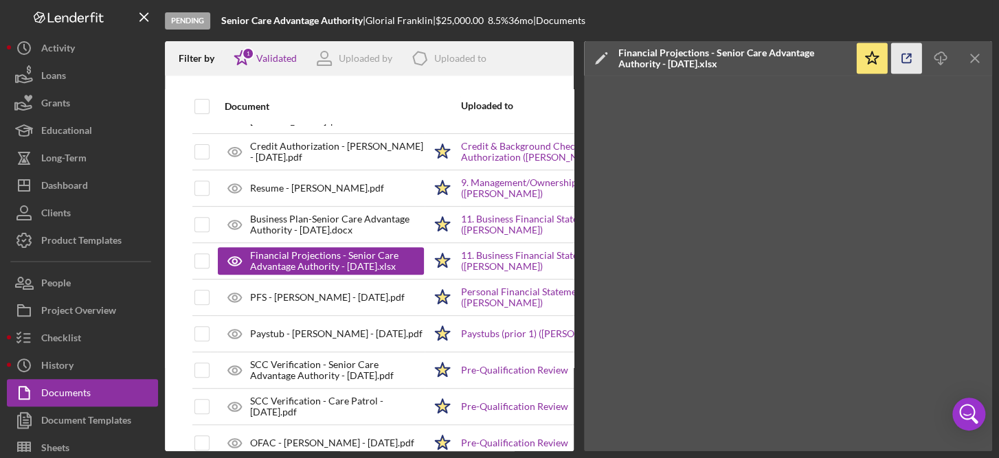
click at [905, 65] on icon "button" at bounding box center [906, 58] width 31 height 31
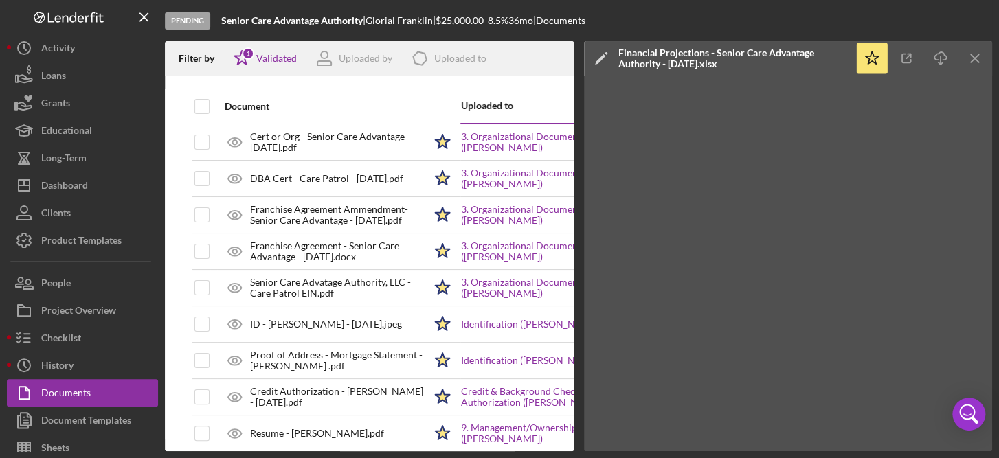
scroll to position [0, 0]
click at [963, 52] on icon "Icon/Menu Close" at bounding box center [975, 58] width 31 height 31
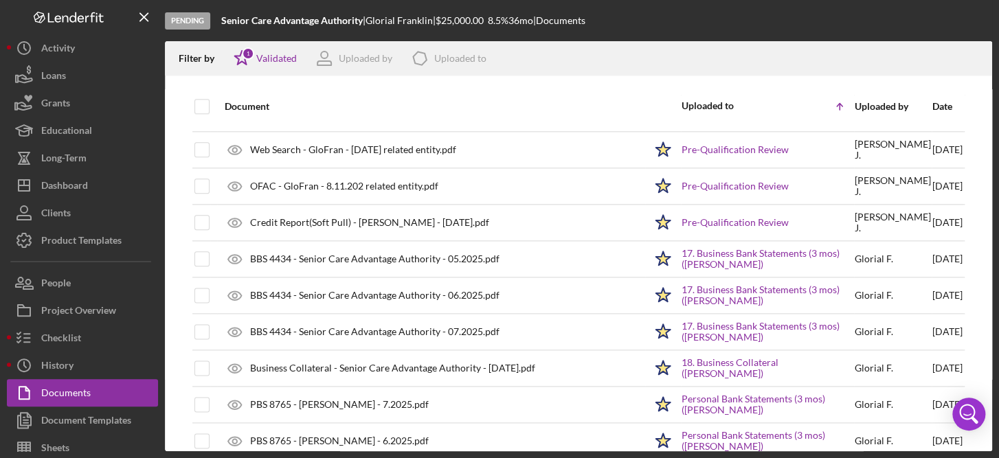
scroll to position [762, 0]
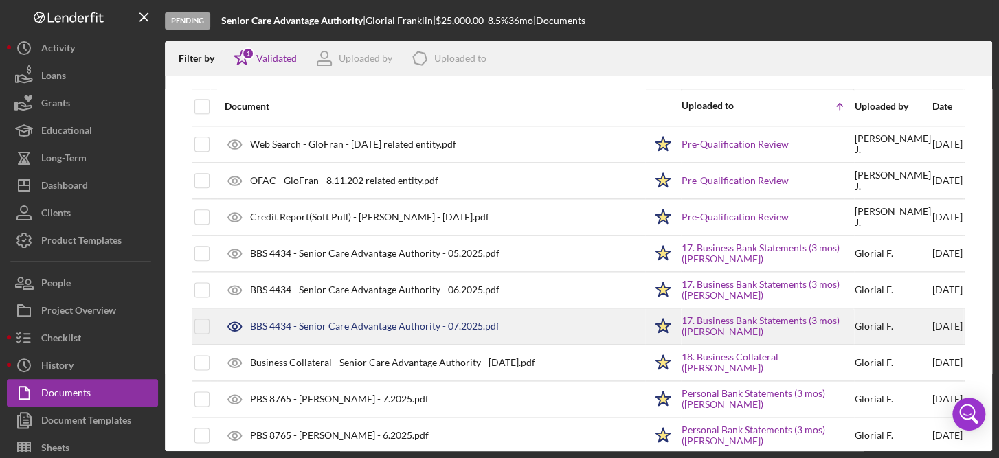
click at [447, 330] on div "BBS 4434 - Senior Care Advantage Authority - 07.2025.pdf" at bounding box center [431, 326] width 427 height 34
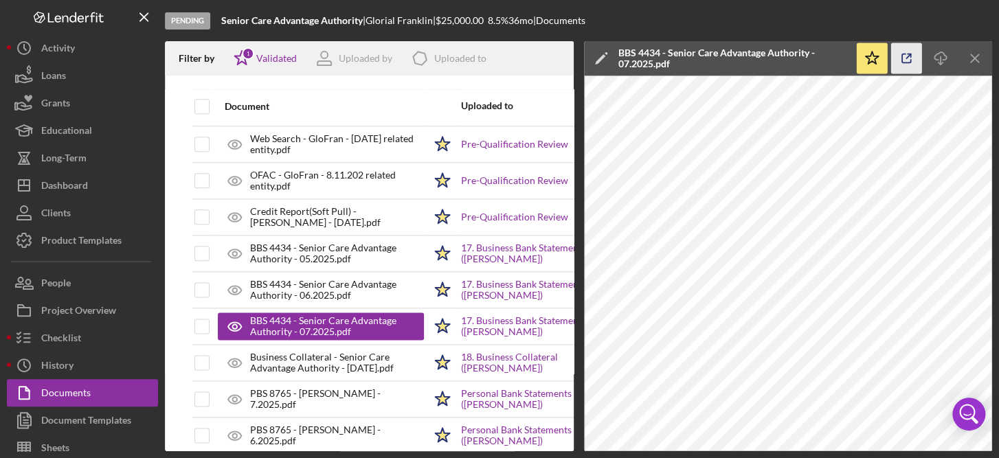
click at [903, 57] on icon "button" at bounding box center [906, 58] width 31 height 31
click at [973, 53] on icon "Icon/Menu Close" at bounding box center [975, 58] width 31 height 31
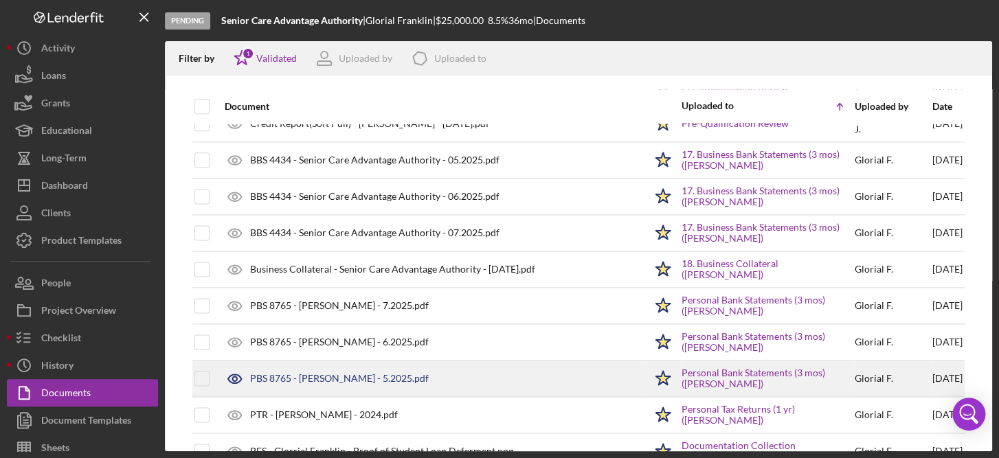
scroll to position [857, 0]
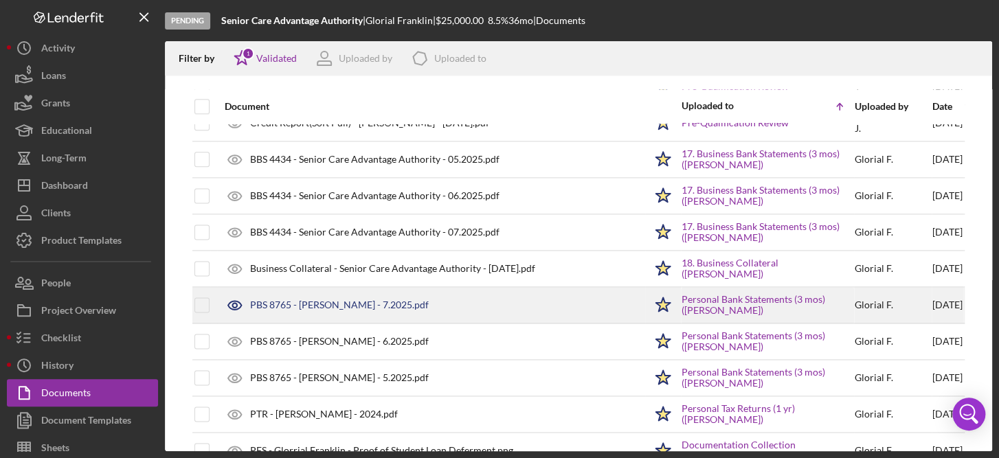
click at [396, 306] on div "PBS 8765 - Glorial Franklin - 7.2025.pdf" at bounding box center [339, 305] width 179 height 11
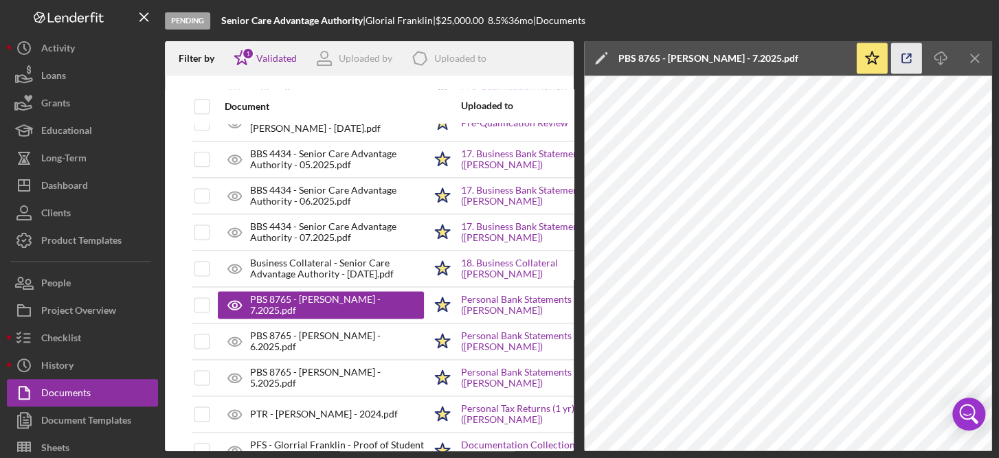
click at [899, 65] on icon "button" at bounding box center [906, 58] width 31 height 31
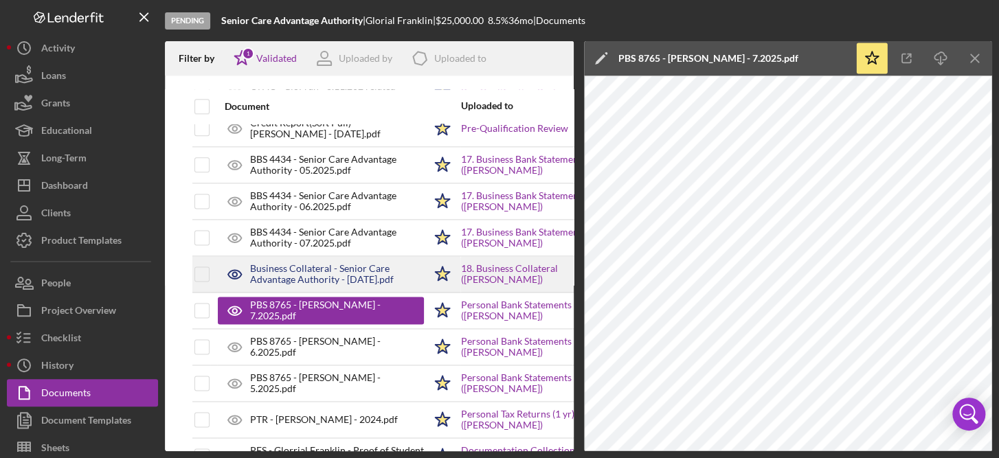
scroll to position [848, 0]
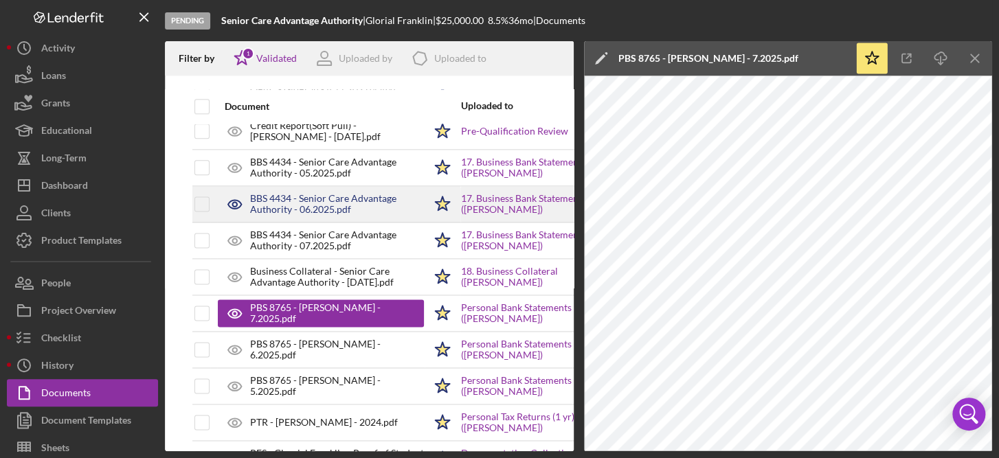
click at [346, 198] on div "BBS 4434 - Senior Care Advantage Authority - 06.2025.pdf" at bounding box center [337, 204] width 174 height 22
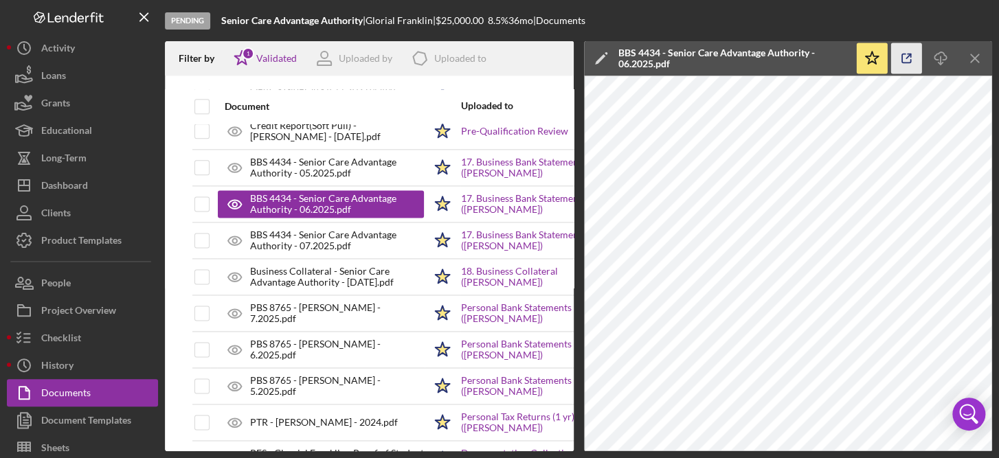
click at [896, 55] on icon "button" at bounding box center [906, 58] width 31 height 31
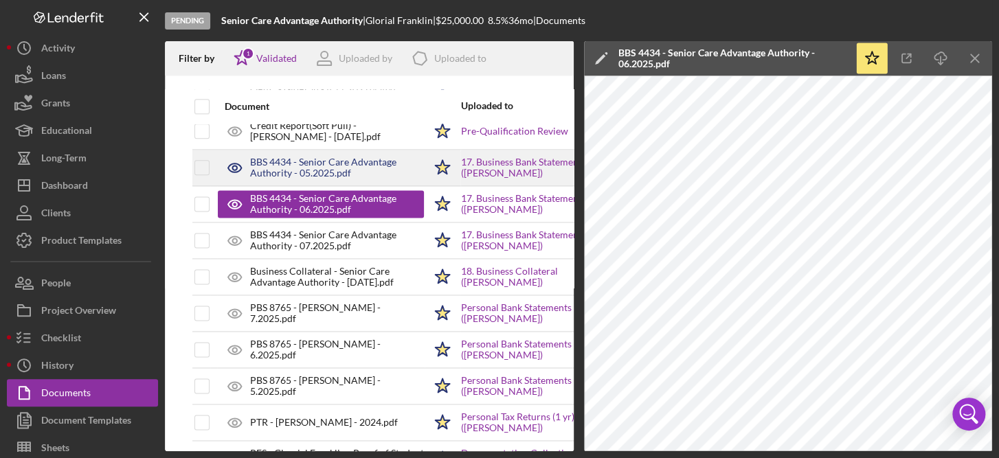
click at [331, 172] on div "BBS 4434 - Senior Care Advantage Authority - 05.2025.pdf" at bounding box center [337, 168] width 174 height 22
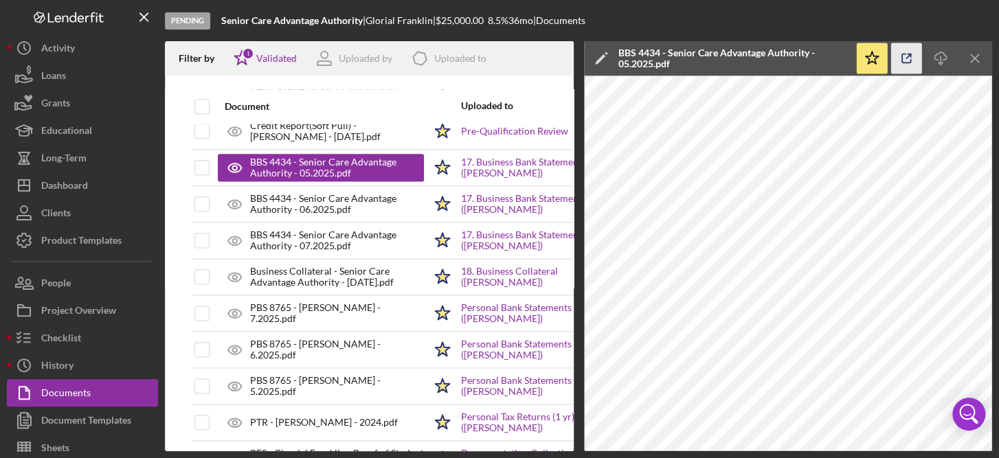
click at [903, 58] on icon "button" at bounding box center [906, 58] width 31 height 31
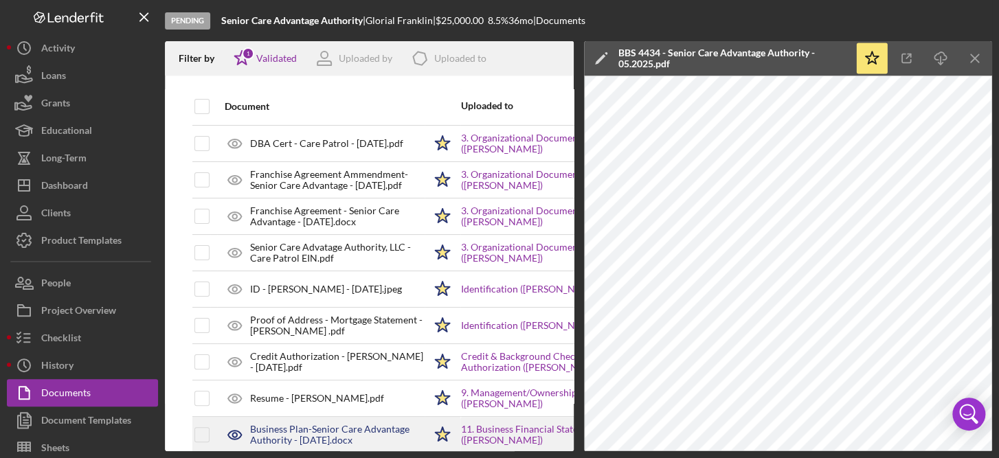
scroll to position [0, 0]
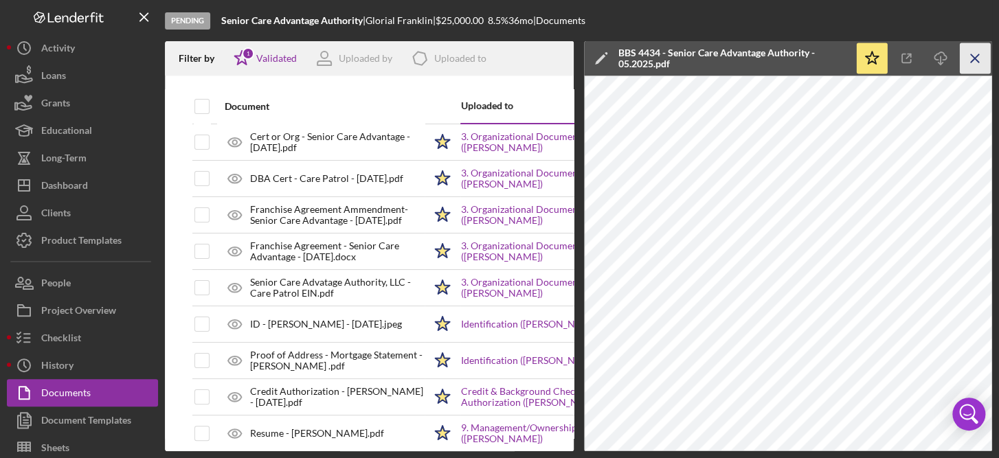
click at [975, 56] on icon "Icon/Menu Close" at bounding box center [975, 58] width 31 height 31
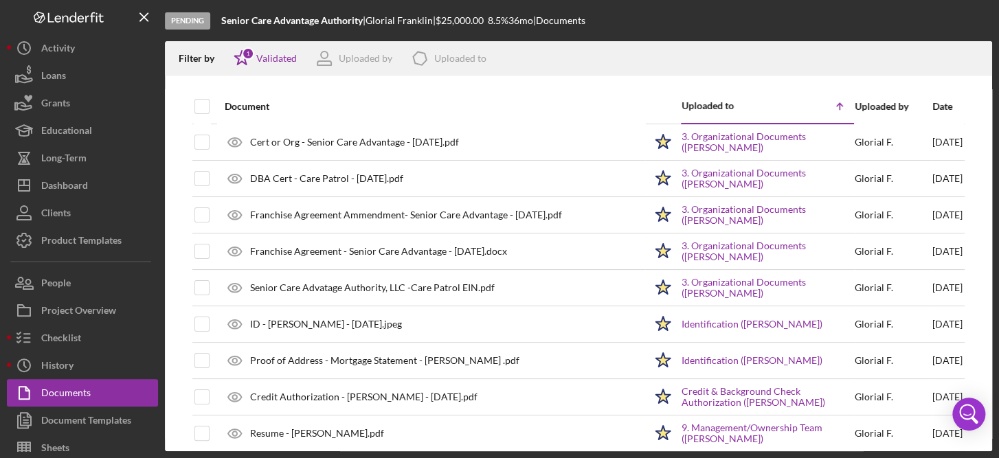
click at [932, 101] on div "Date" at bounding box center [947, 106] width 30 height 11
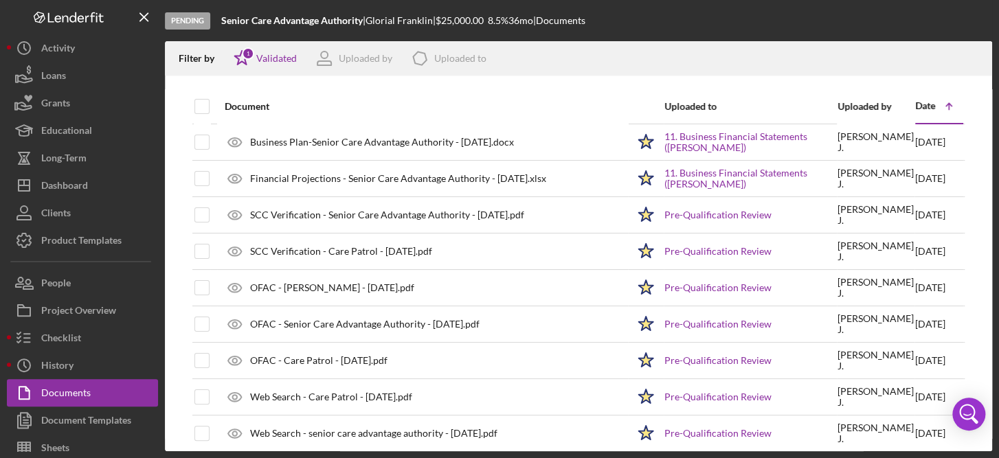
click at [925, 104] on div "Date" at bounding box center [925, 105] width 20 height 11
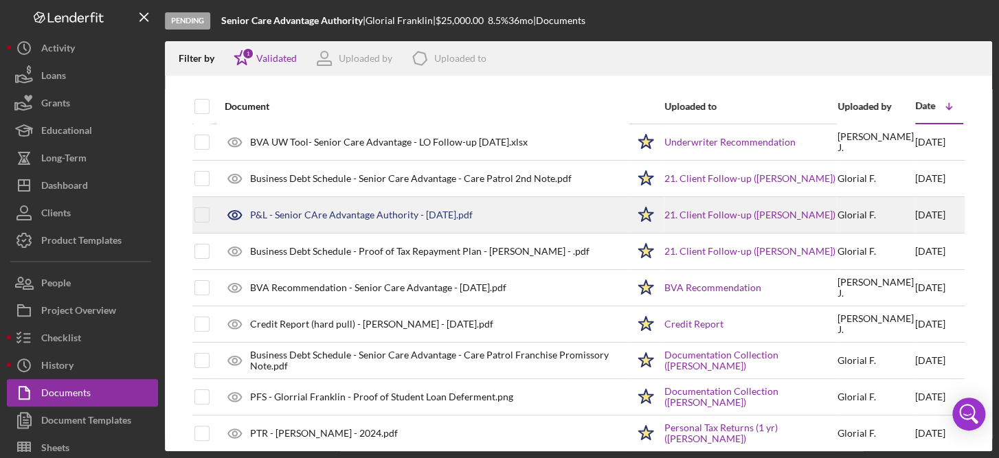
click at [460, 211] on div "P&L - Senior CAre Advantage Authority - 08.27.2025.pdf" at bounding box center [361, 215] width 223 height 11
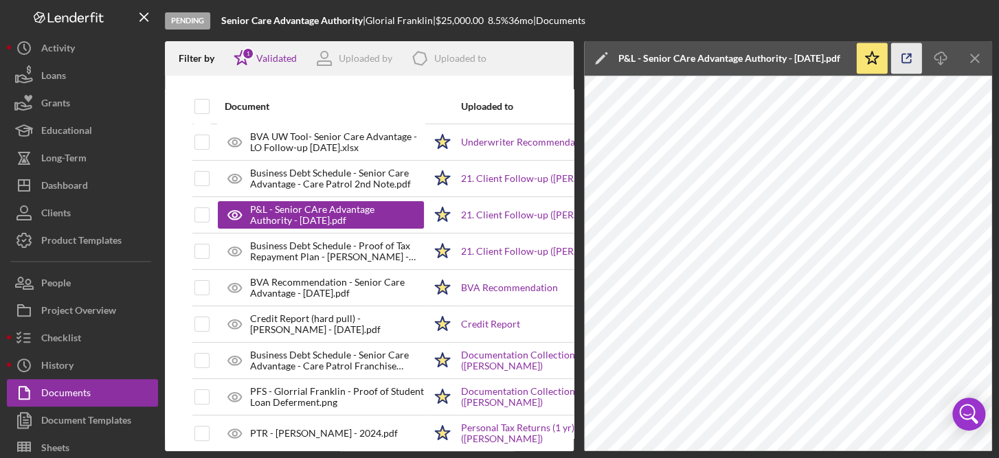
click at [907, 61] on icon "button" at bounding box center [906, 58] width 31 height 31
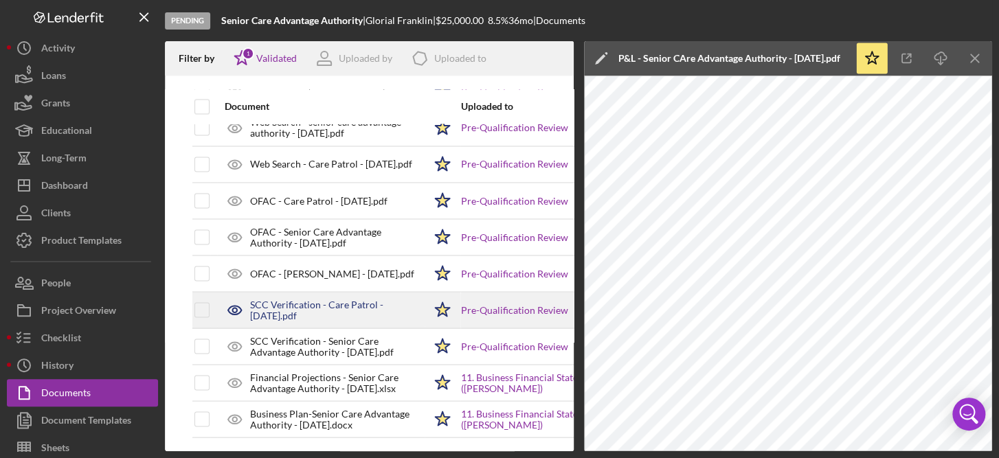
scroll to position [1145, 0]
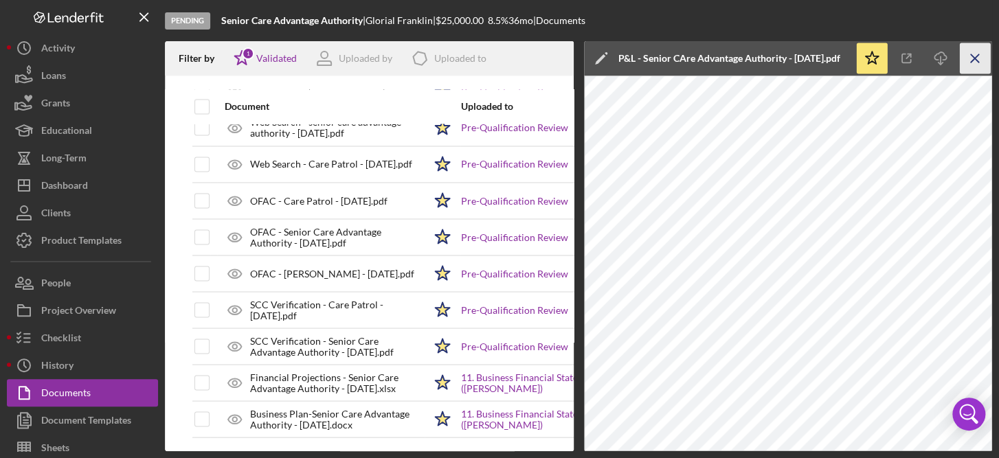
click at [969, 56] on icon "Icon/Menu Close" at bounding box center [975, 58] width 31 height 31
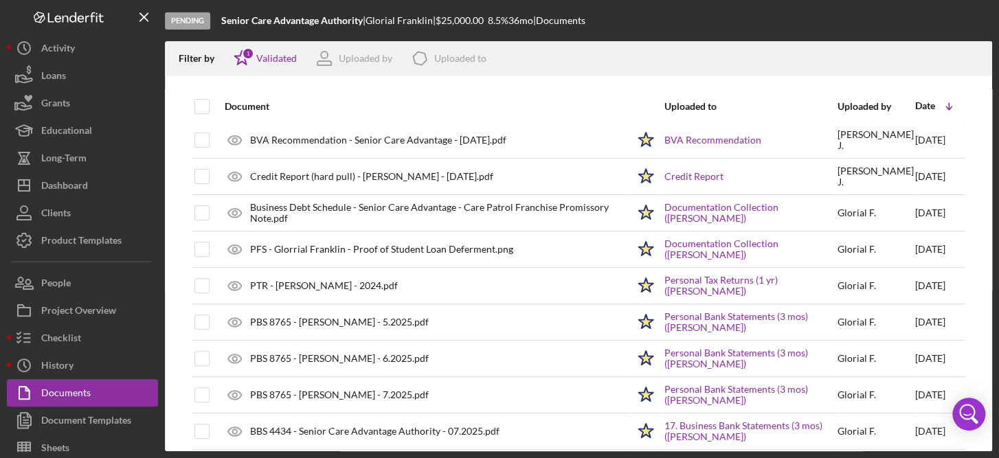
scroll to position [146, 0]
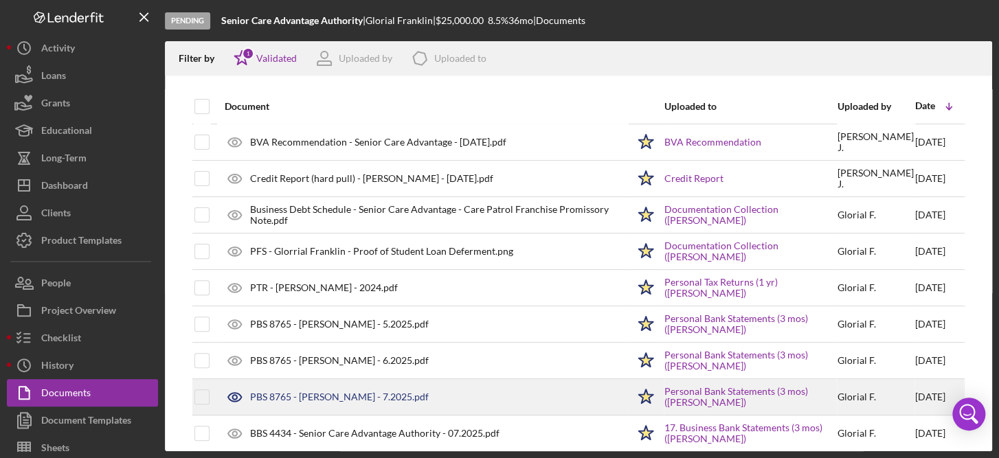
click at [353, 401] on div "PBS 8765 - Glorial Franklin - 7.2025.pdf" at bounding box center [422, 397] width 409 height 34
click at [353, 401] on div "PBS 8765 - Glorial Franklin - 7.2025.pdf" at bounding box center [339, 397] width 179 height 11
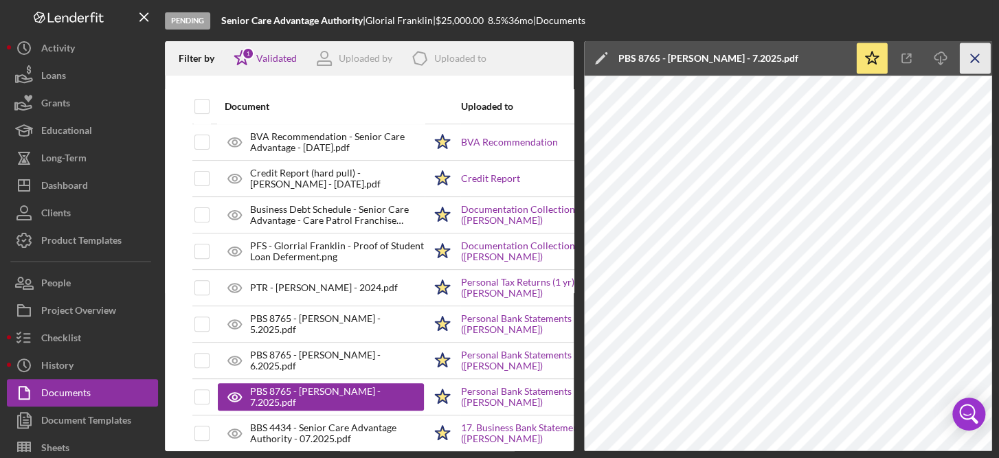
click at [984, 60] on icon "Icon/Menu Close" at bounding box center [975, 58] width 31 height 31
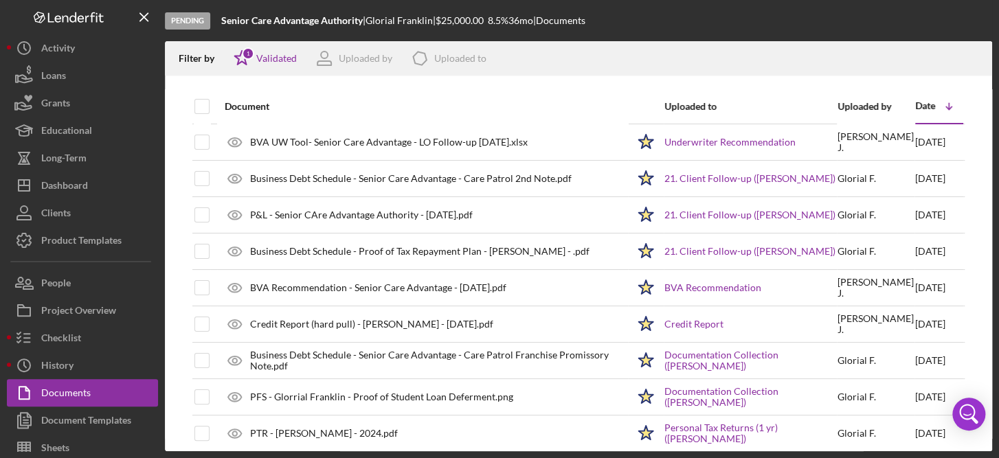
scroll to position [0, 0]
click at [247, 109] on div "Document" at bounding box center [426, 106] width 403 height 11
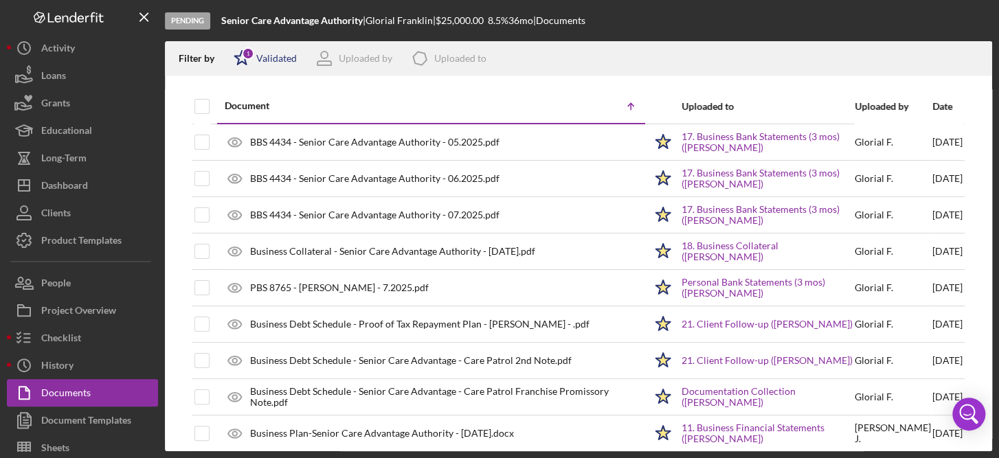
click at [256, 60] on icon "Icon/Star" at bounding box center [242, 58] width 34 height 34
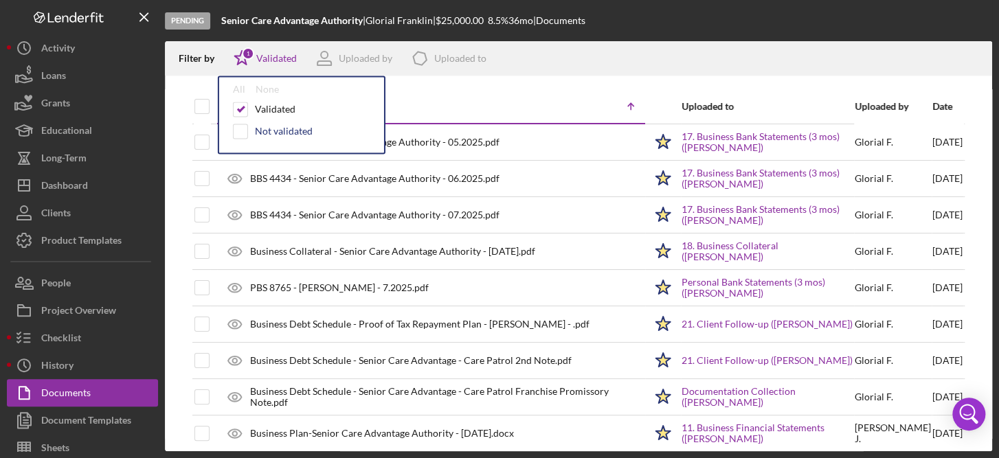
click at [272, 135] on div "Not validated" at bounding box center [284, 131] width 58 height 11
checkbox input "true"
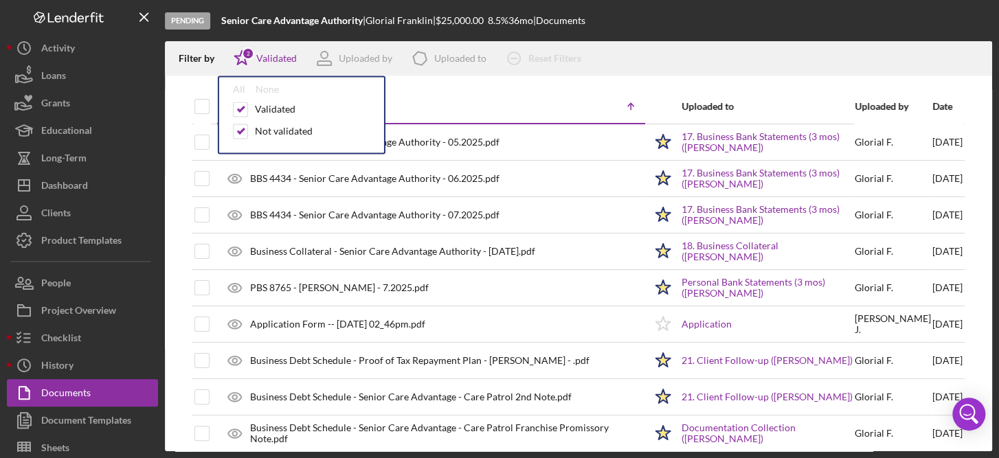
click at [664, 69] on div "Filter by Icon/Star 2 Validated All None Validated Not validated Uploaded by Ic…" at bounding box center [578, 58] width 827 height 34
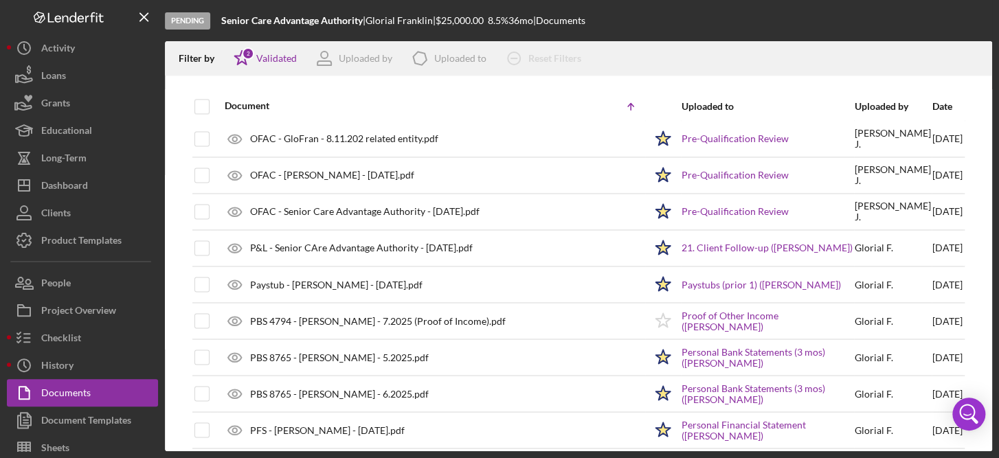
scroll to position [1060, 0]
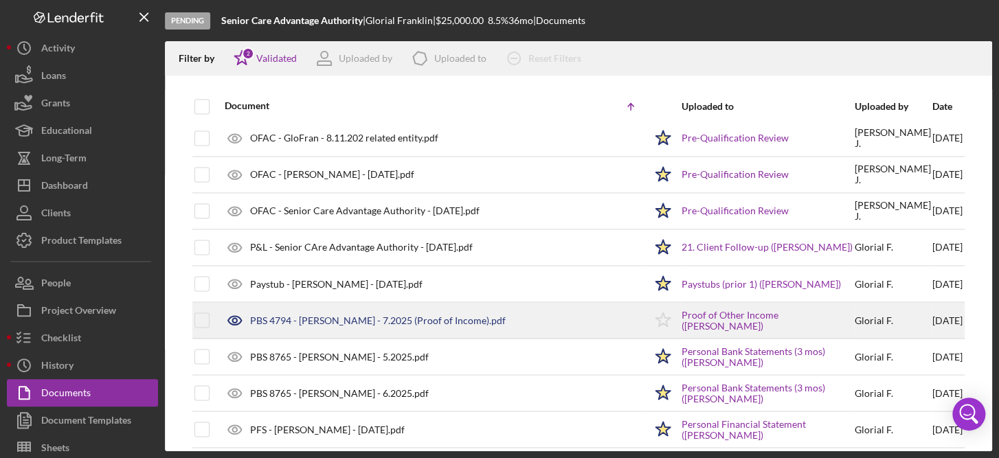
click at [468, 315] on div "PBS 4794 - [PERSON_NAME] - 7.2025 (Proof of Income).pdf" at bounding box center [378, 320] width 256 height 11
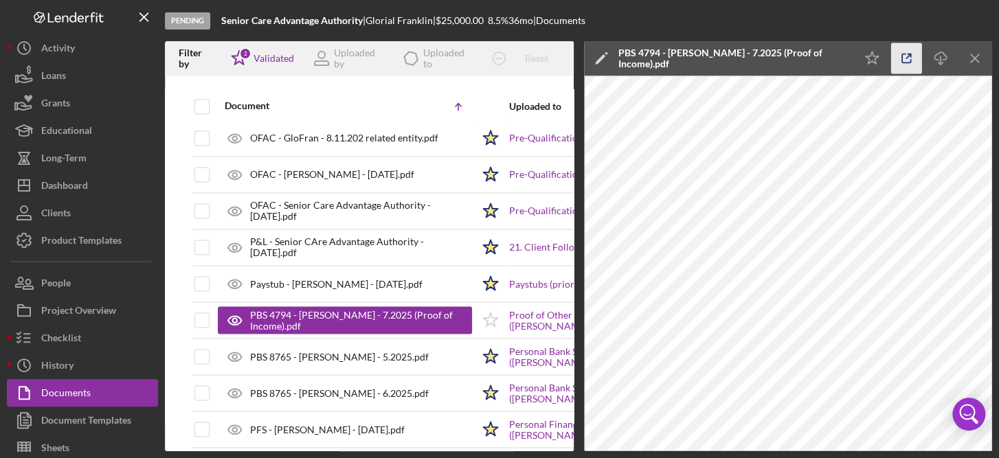
click at [909, 66] on icon "button" at bounding box center [906, 58] width 31 height 31
click at [982, 54] on icon "Icon/Menu Close" at bounding box center [975, 58] width 31 height 31
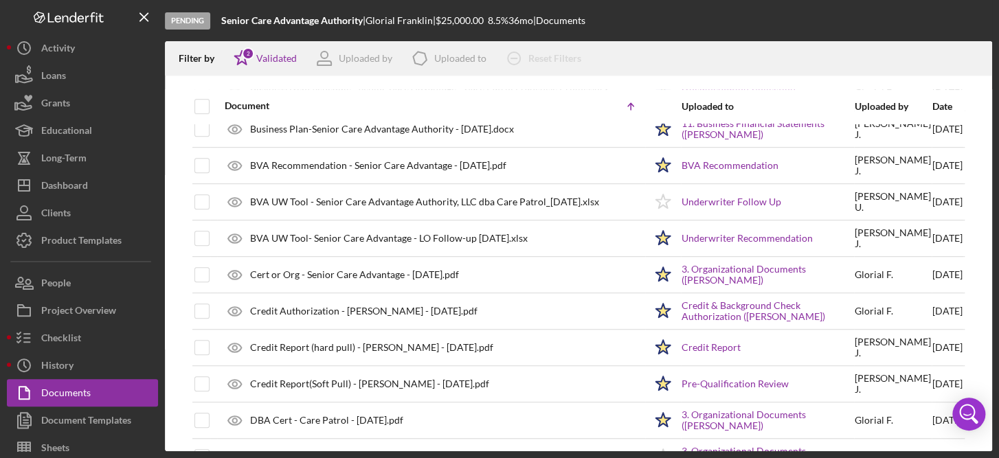
scroll to position [310, 0]
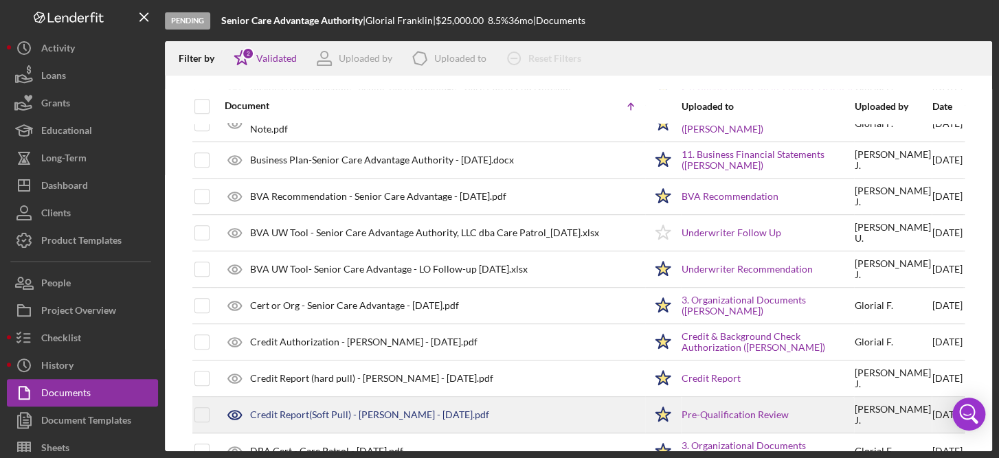
click at [464, 405] on div "Credit Report(Soft Pull) - Glorial Franklin - 8.14.2025.pdf" at bounding box center [431, 415] width 427 height 34
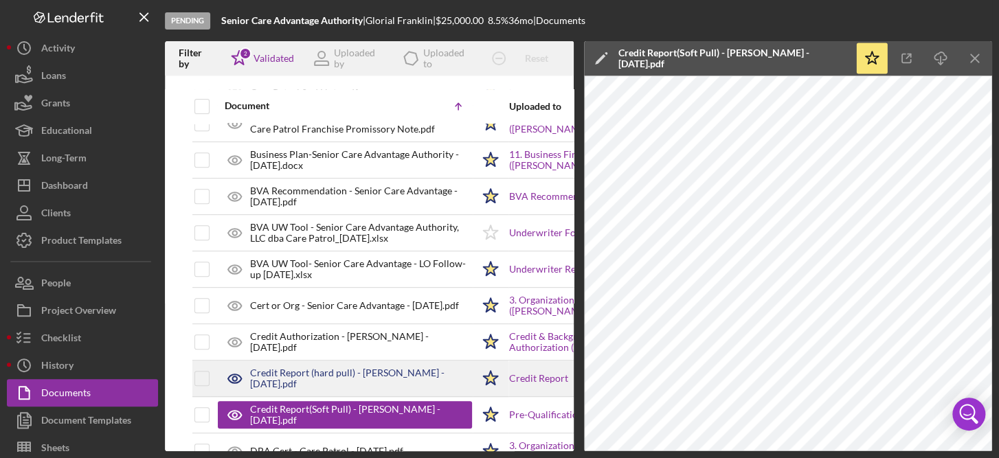
click at [348, 373] on div "Credit Report (hard pull) - Glorial Franklin - 8.22.2025.pdf" at bounding box center [361, 379] width 222 height 22
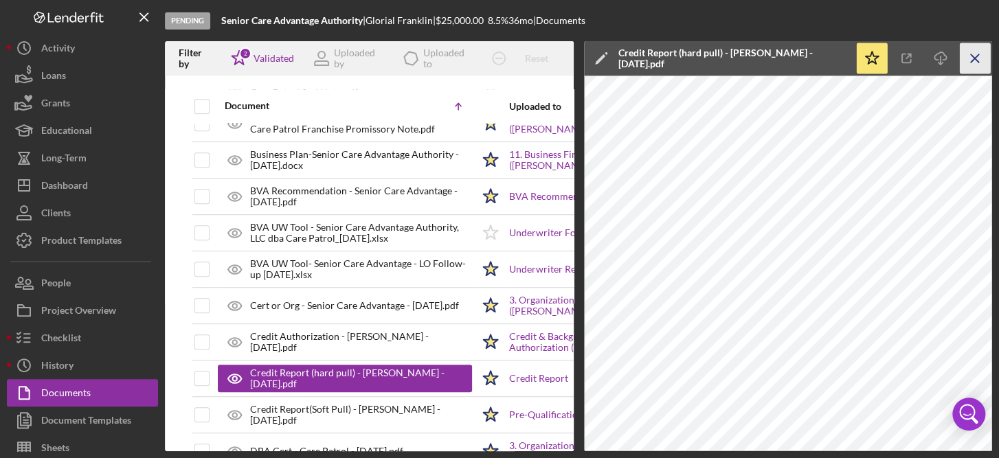
click at [975, 57] on line "button" at bounding box center [975, 58] width 8 height 8
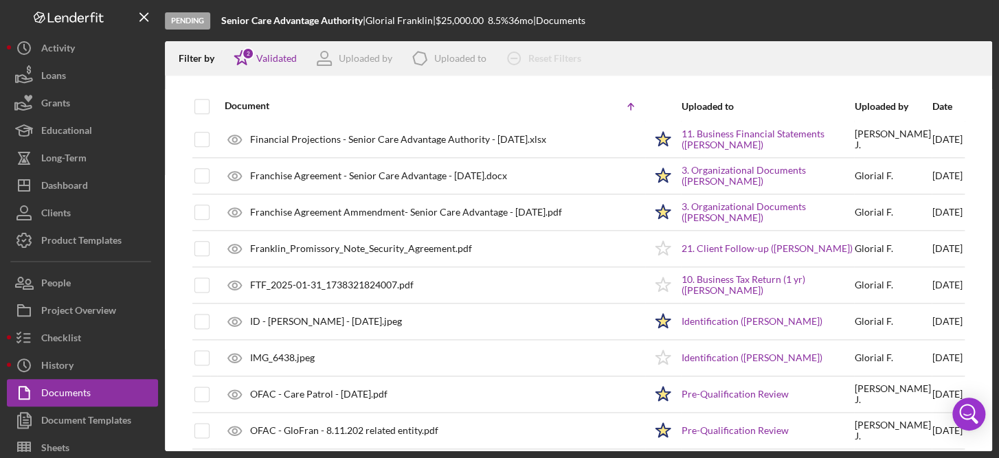
scroll to position [0, 0]
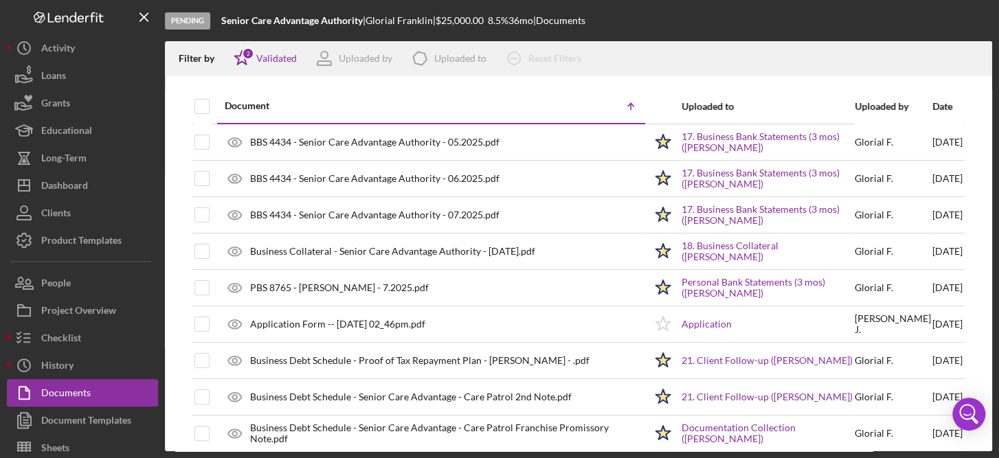
click at [372, 93] on div "Document Icon/Table Sort Arrow" at bounding box center [435, 106] width 420 height 32
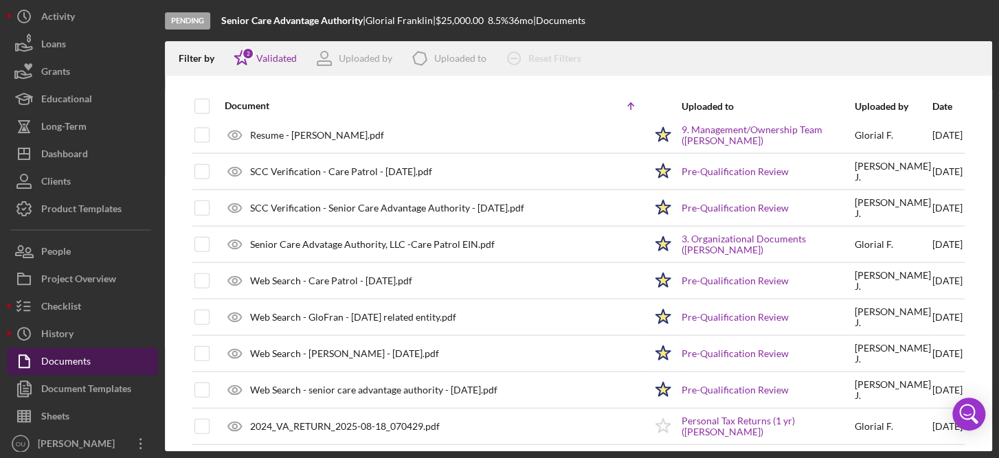
scroll to position [37, 0]
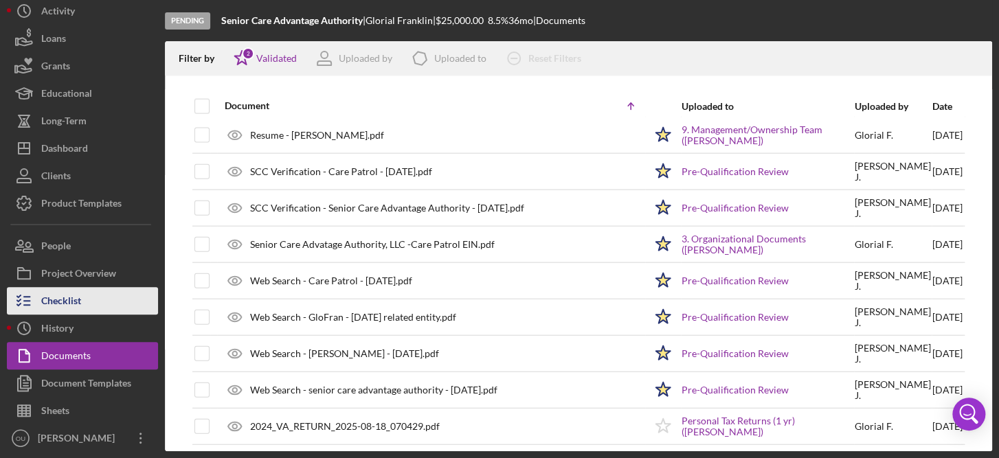
click at [75, 302] on div "Checklist" at bounding box center [61, 302] width 40 height 31
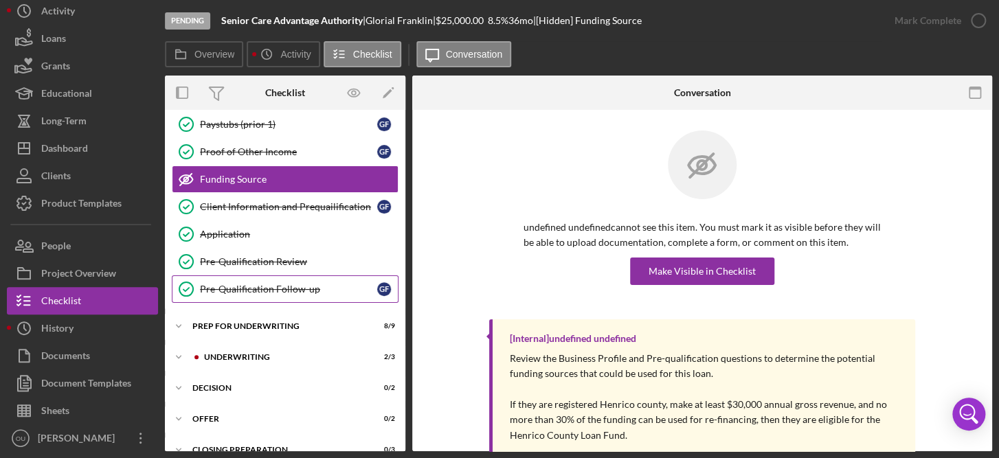
scroll to position [321, 0]
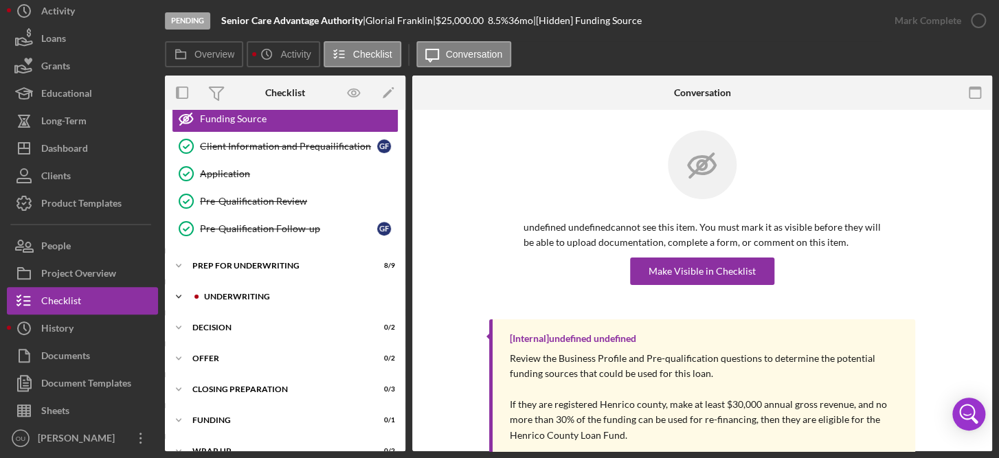
click at [260, 296] on div "Underwriting" at bounding box center [296, 297] width 184 height 8
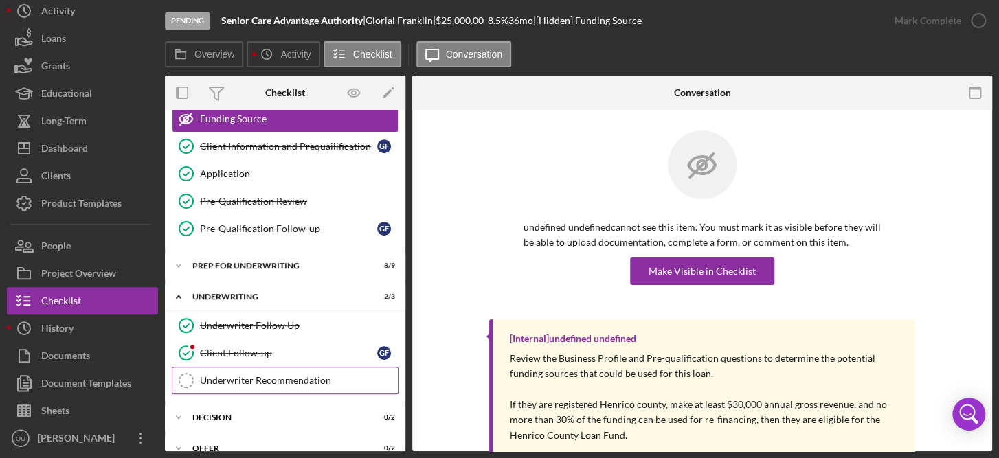
click at [290, 375] on div "Underwriter Recommendation" at bounding box center [299, 380] width 198 height 11
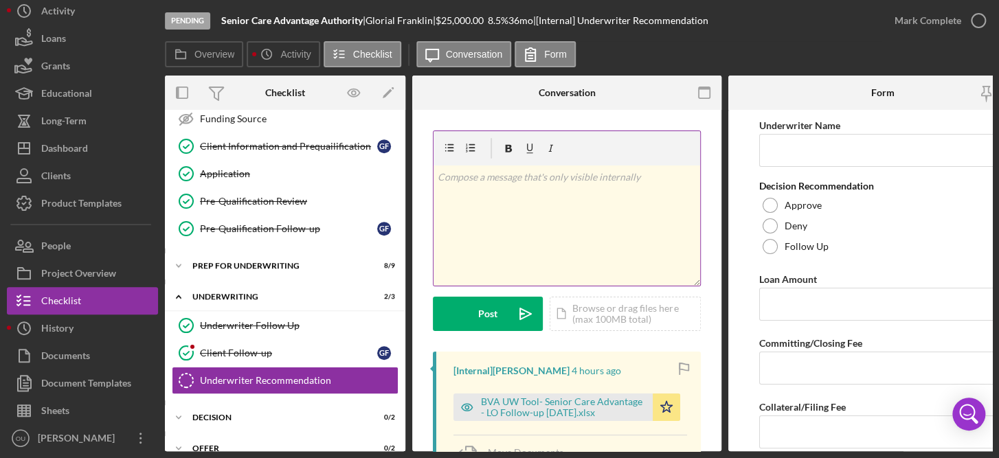
click at [612, 208] on div "v Color teal Color pink Remove color Add row above Add row below Add column bef…" at bounding box center [566, 226] width 267 height 120
click at [467, 194] on div "v Color teal Color pink Remove color Add row above Add row below Add column bef…" at bounding box center [566, 226] width 267 height 120
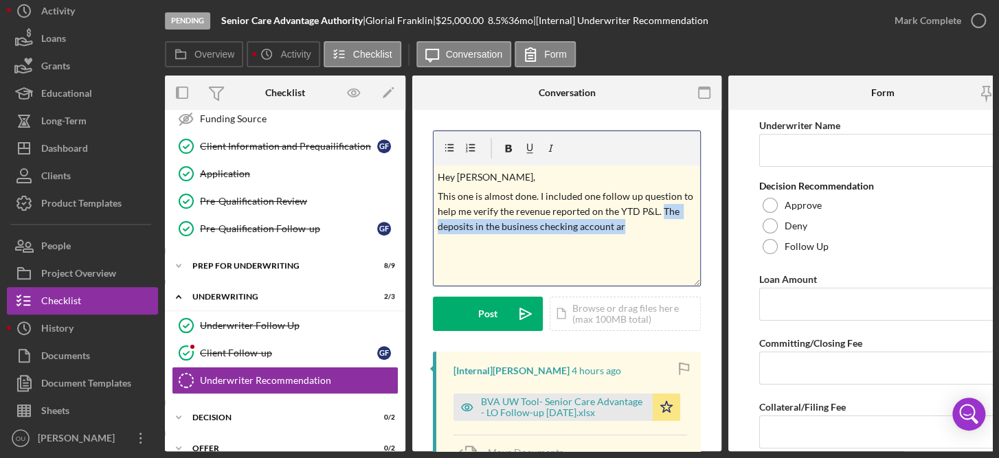
drag, startPoint x: 661, startPoint y: 211, endPoint x: 673, endPoint y: 222, distance: 16.5
click at [673, 222] on p "This one is almost done. I included one follow up question to help me verify th…" at bounding box center [567, 212] width 259 height 46
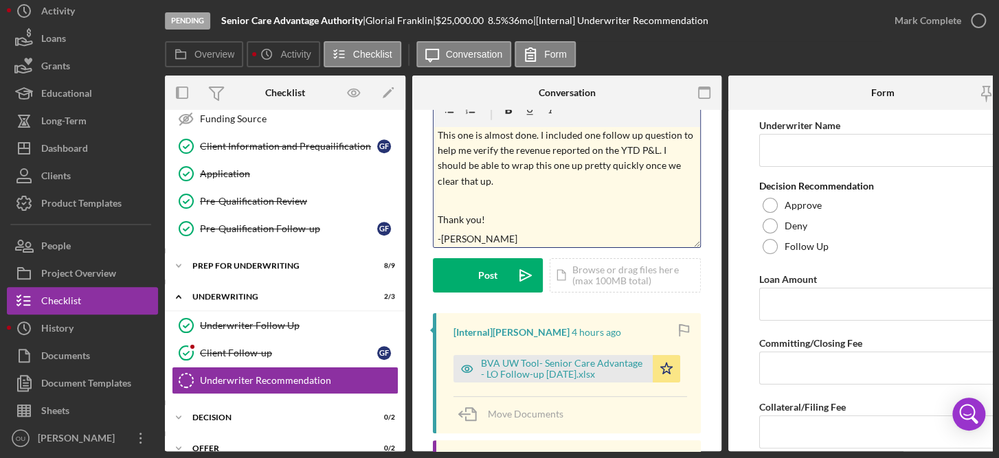
scroll to position [49, 0]
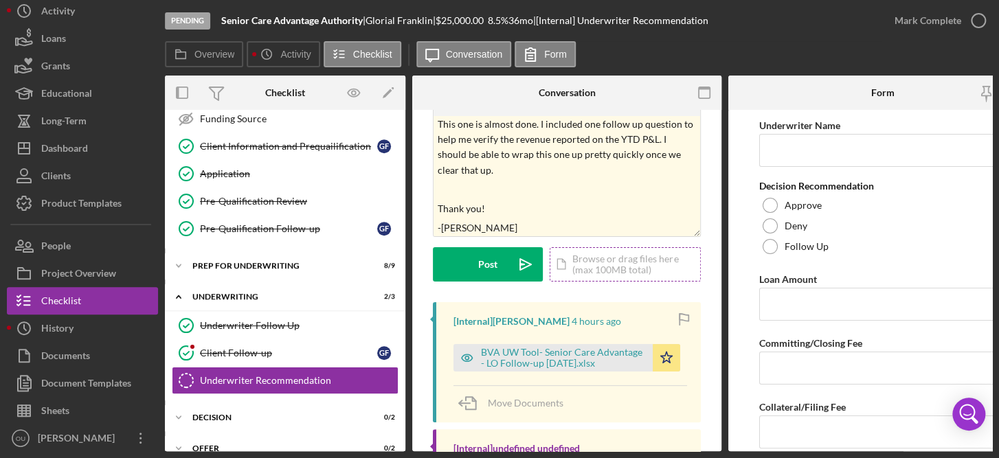
click at [591, 267] on div "Icon/Document Browse or drag files here (max 100MB total) Tap to choose files o…" at bounding box center [625, 264] width 151 height 34
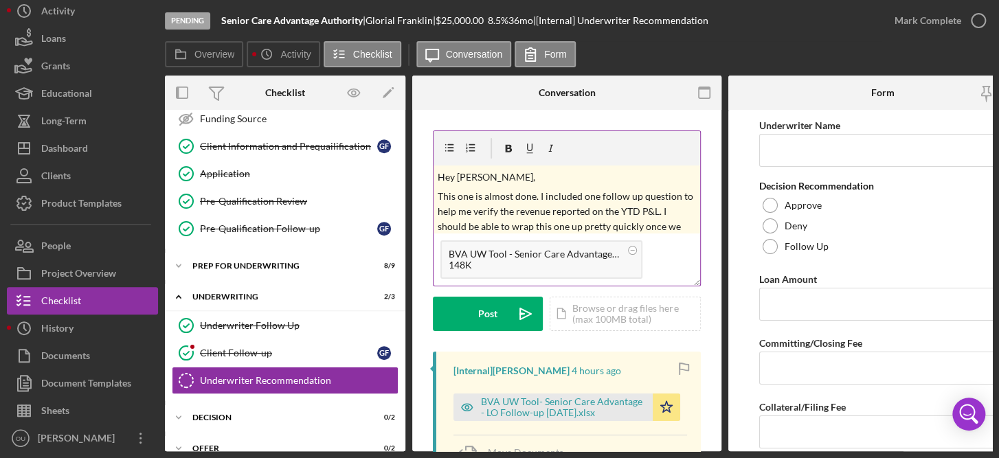
scroll to position [0, 0]
click at [450, 176] on p "Hey Michelle," at bounding box center [567, 177] width 259 height 15
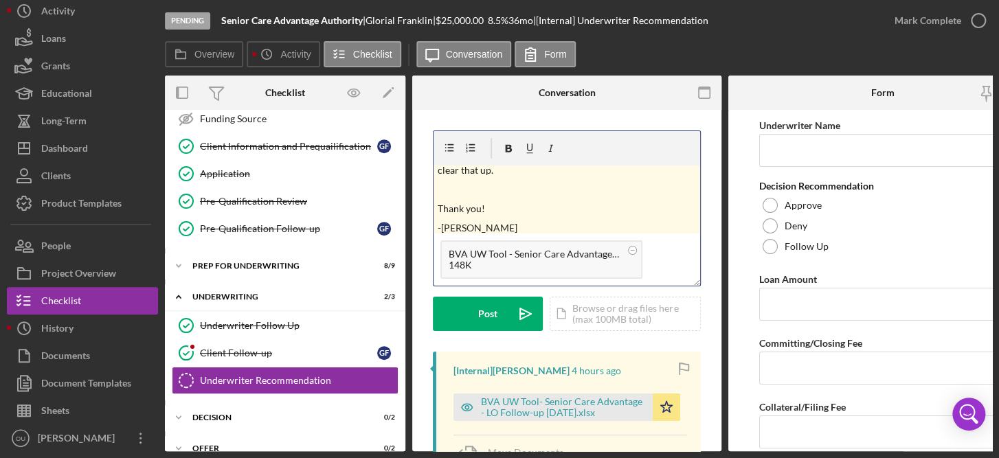
scroll to position [77, 0]
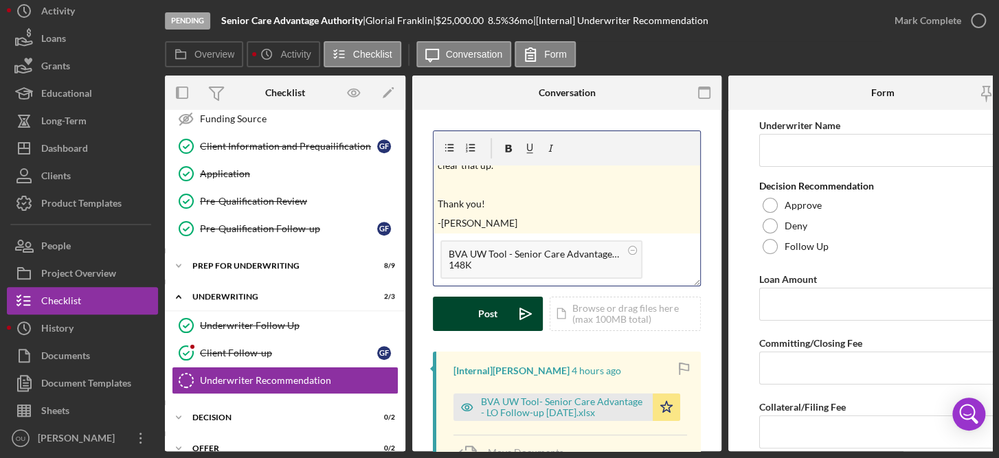
click at [471, 310] on button "Post Icon/icon-invite-send" at bounding box center [488, 314] width 110 height 34
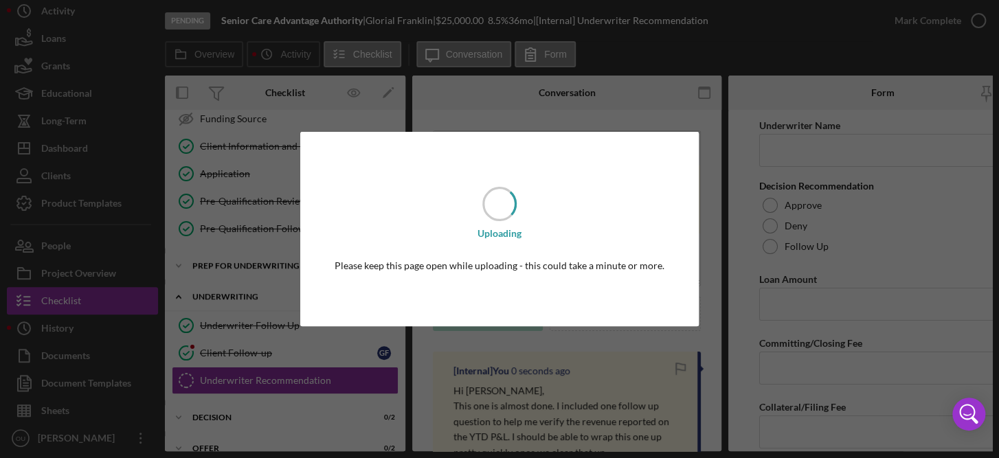
scroll to position [0, 0]
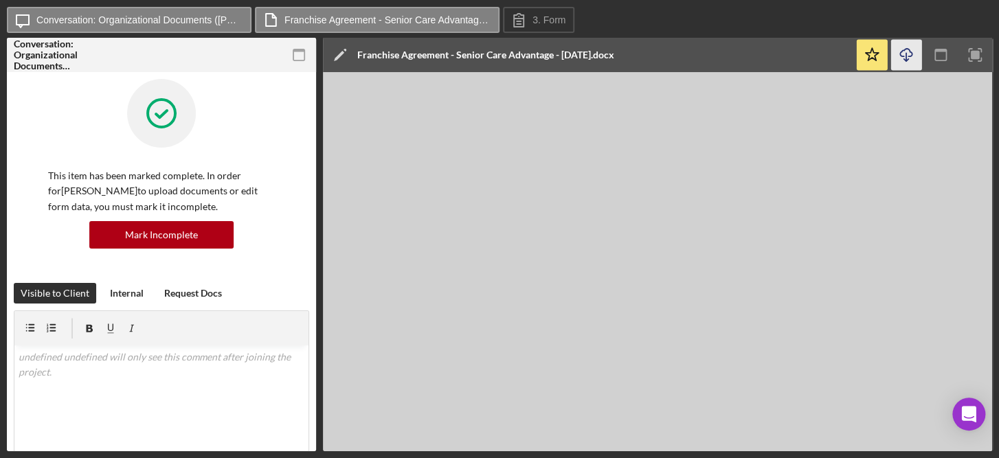
click at [910, 58] on icon "Icon/Download" at bounding box center [906, 55] width 31 height 31
